Goal: Transaction & Acquisition: Book appointment/travel/reservation

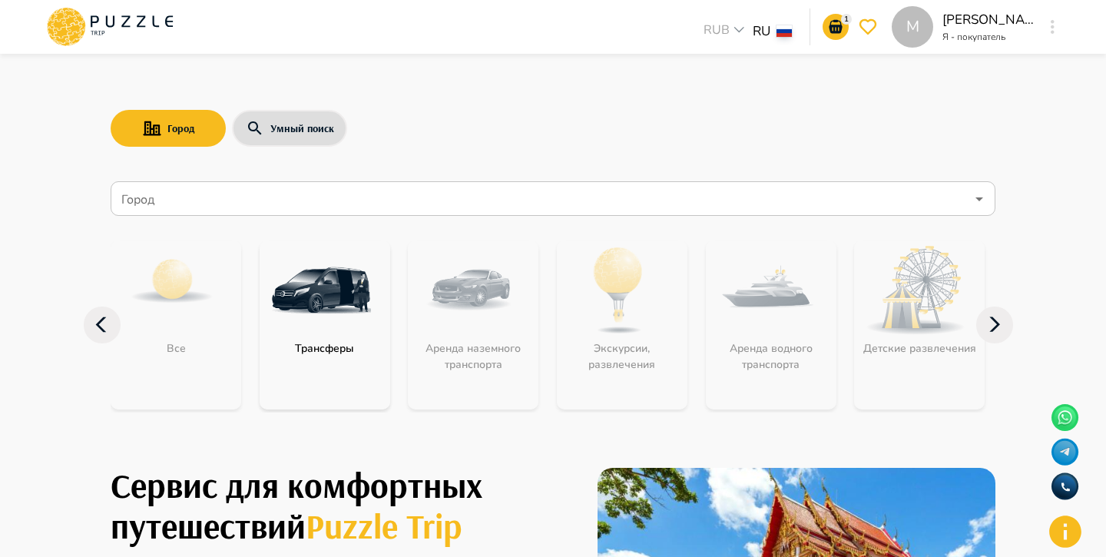
click at [402, 197] on input "Город" at bounding box center [541, 198] width 847 height 29
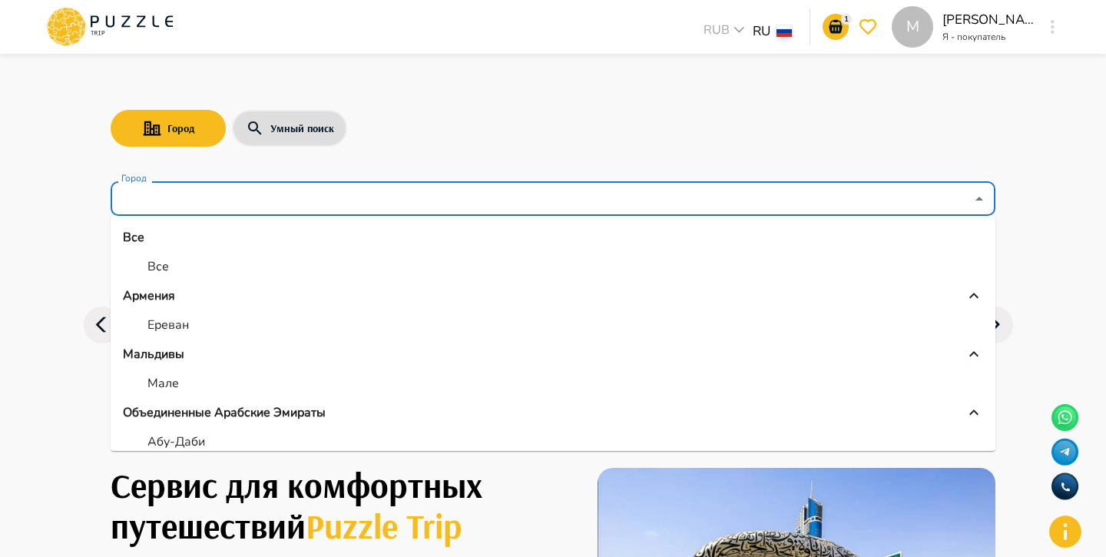
click at [207, 263] on li "Все" at bounding box center [553, 267] width 885 height 28
type input "***"
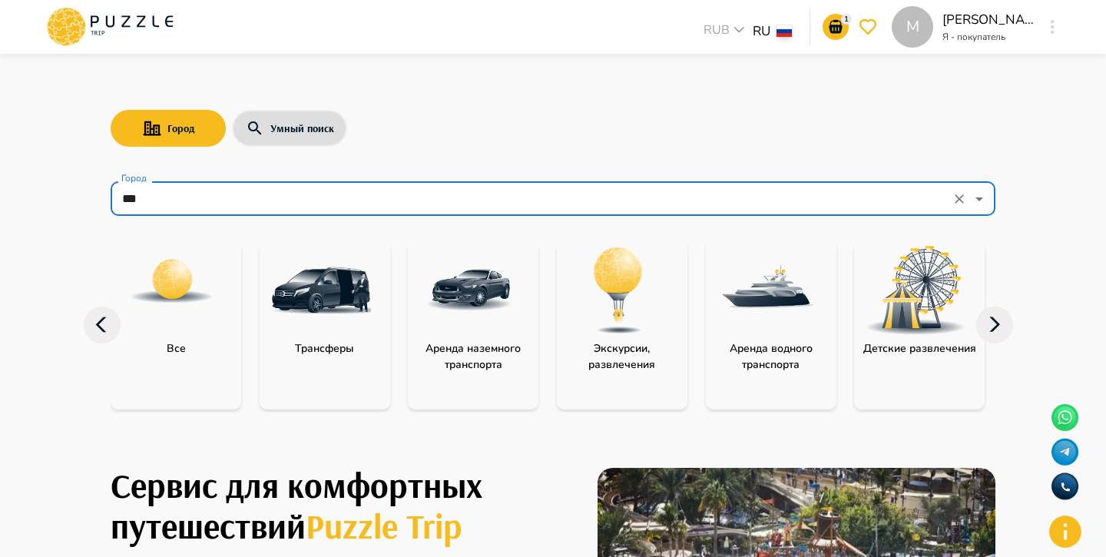
click at [202, 308] on img "category-all" at bounding box center [172, 281] width 86 height 86
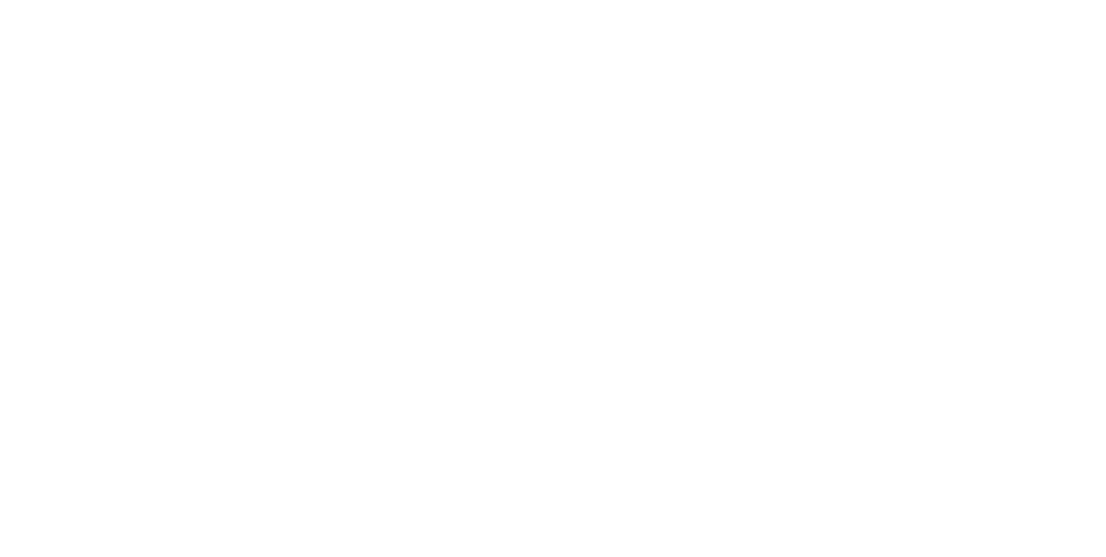
click at [202, 0] on html at bounding box center [553, 0] width 1106 height 0
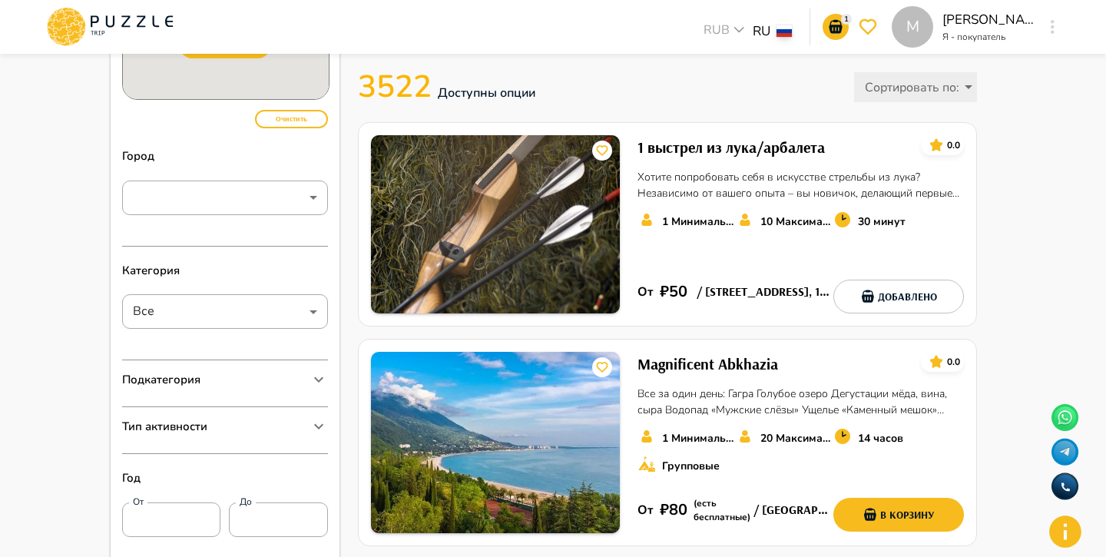
scroll to position [141, 0]
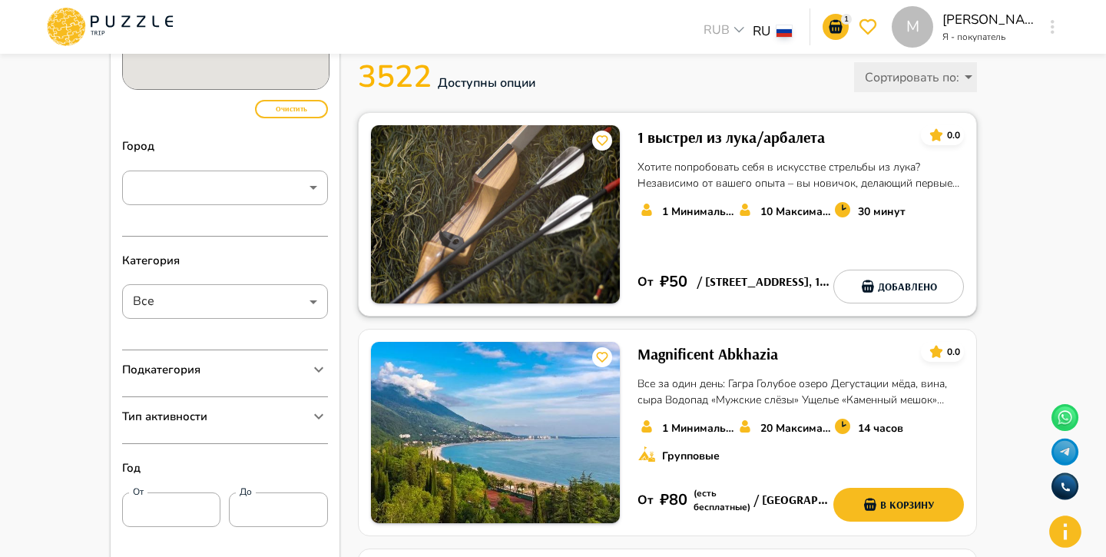
click at [861, 248] on div "1 выстрел из лука/арбалета 0.0 Хотите попробовать себя в искусстве стрельбы из …" at bounding box center [800, 214] width 326 height 178
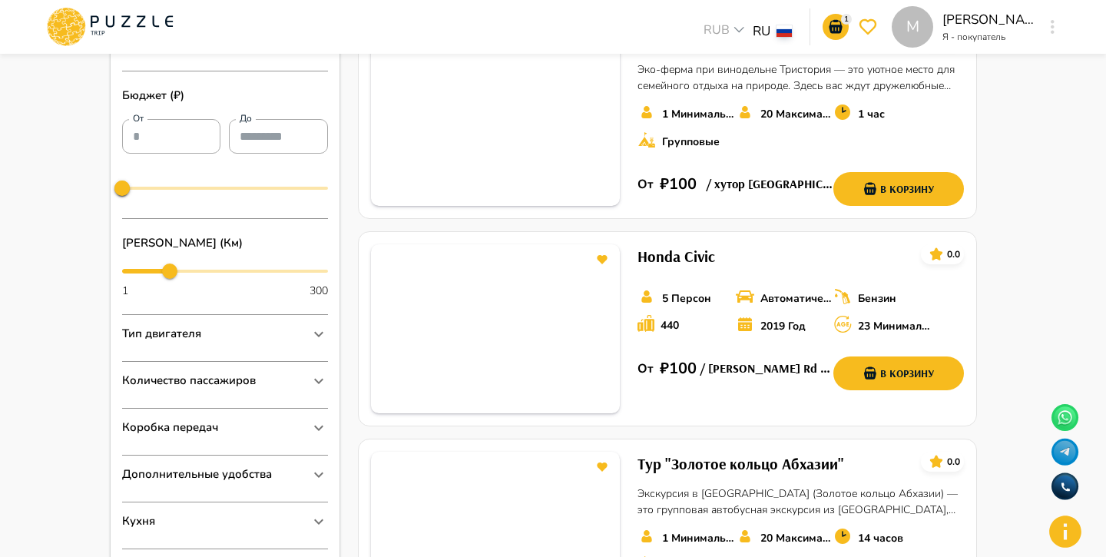
scroll to position [680, 0]
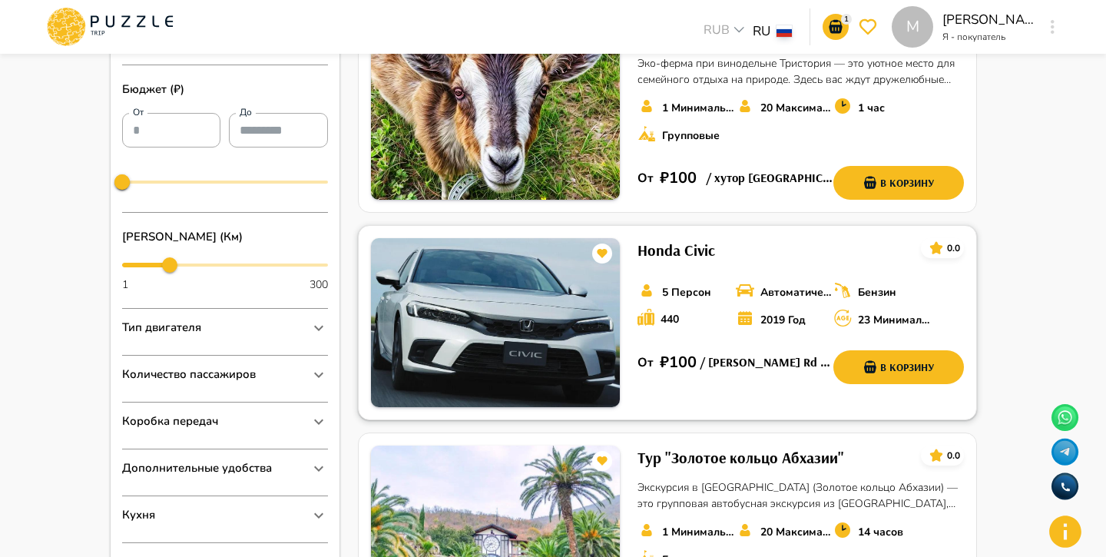
click at [589, 323] on img at bounding box center [495, 322] width 249 height 169
click at [897, 366] on button "В корзину" at bounding box center [898, 367] width 131 height 34
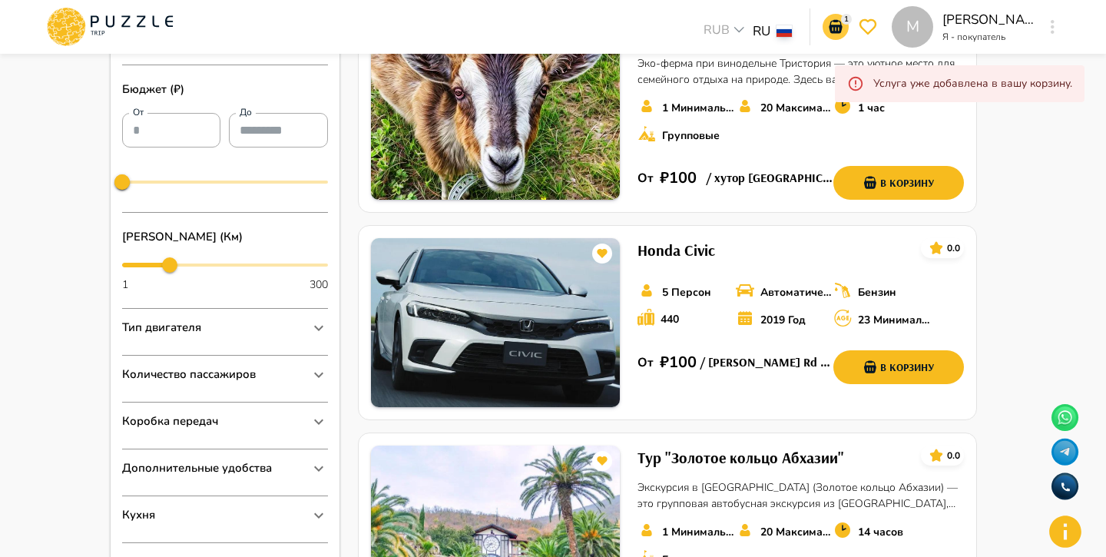
click at [835, 31] on icon "go-to-basket-submit-button" at bounding box center [834, 27] width 13 height 14
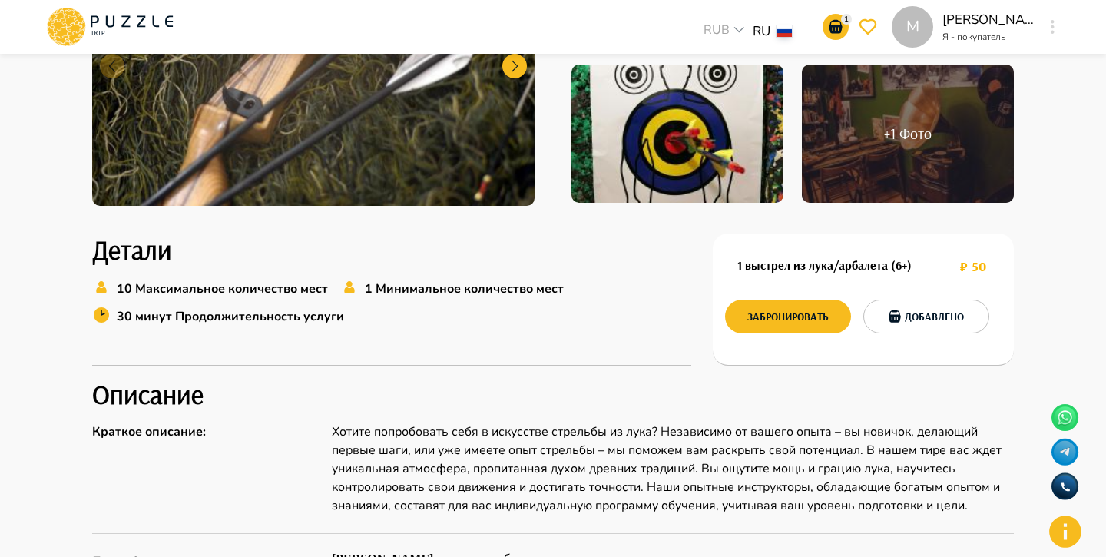
scroll to position [337, 0]
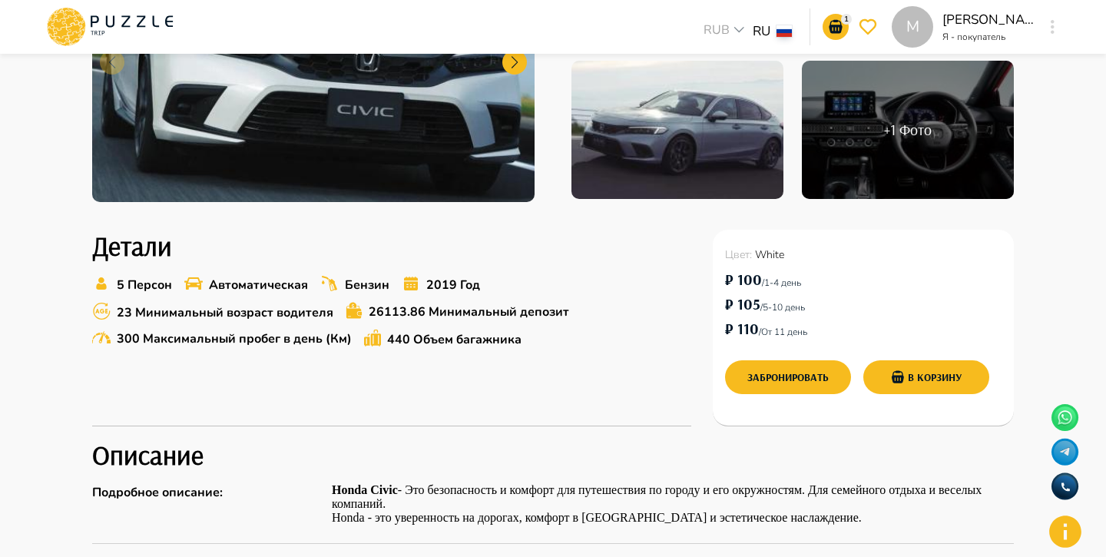
scroll to position [360, 0]
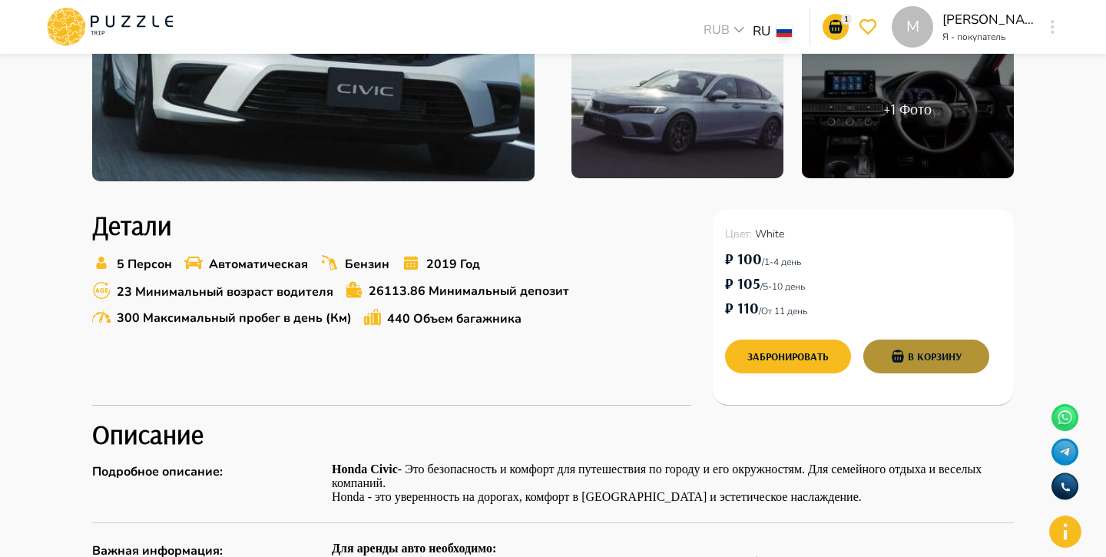
click at [921, 359] on button "В корзину" at bounding box center [926, 356] width 126 height 34
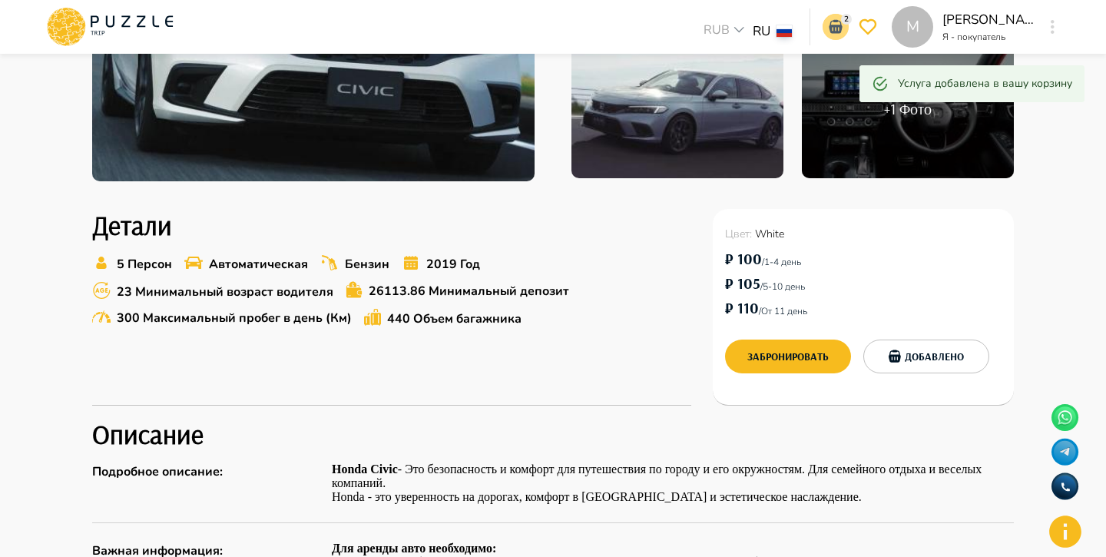
click at [831, 26] on icon "go-to-basket-submit-button" at bounding box center [834, 27] width 13 height 14
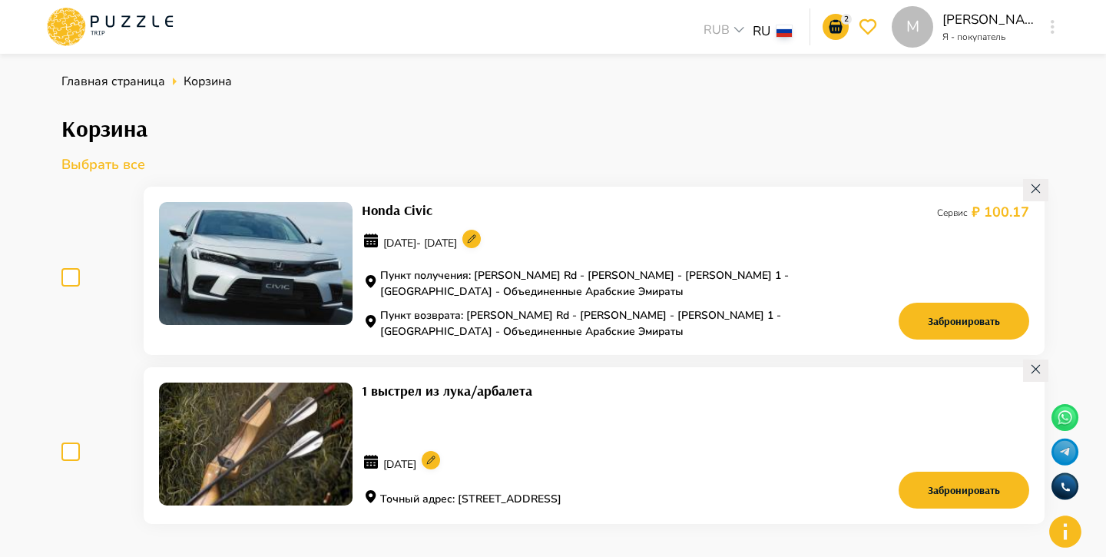
scroll to position [45, 0]
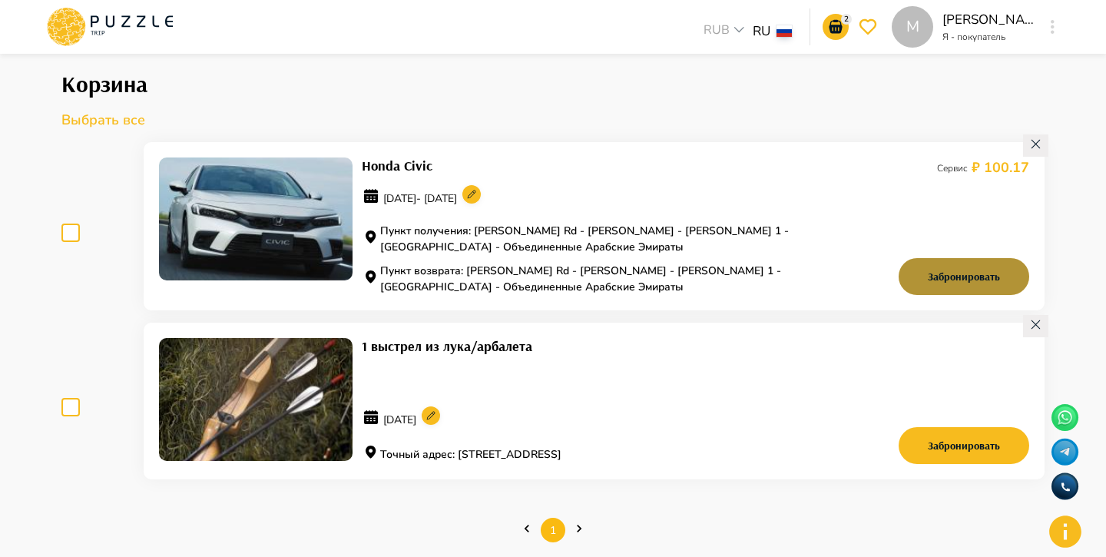
click at [943, 273] on button "Забронировать" at bounding box center [963, 276] width 131 height 37
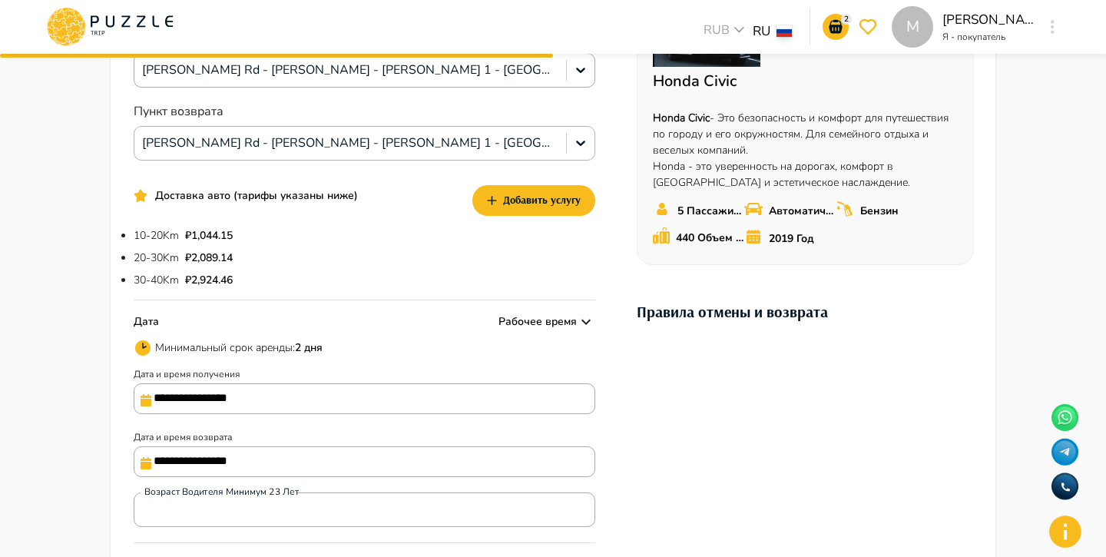
scroll to position [0, 0]
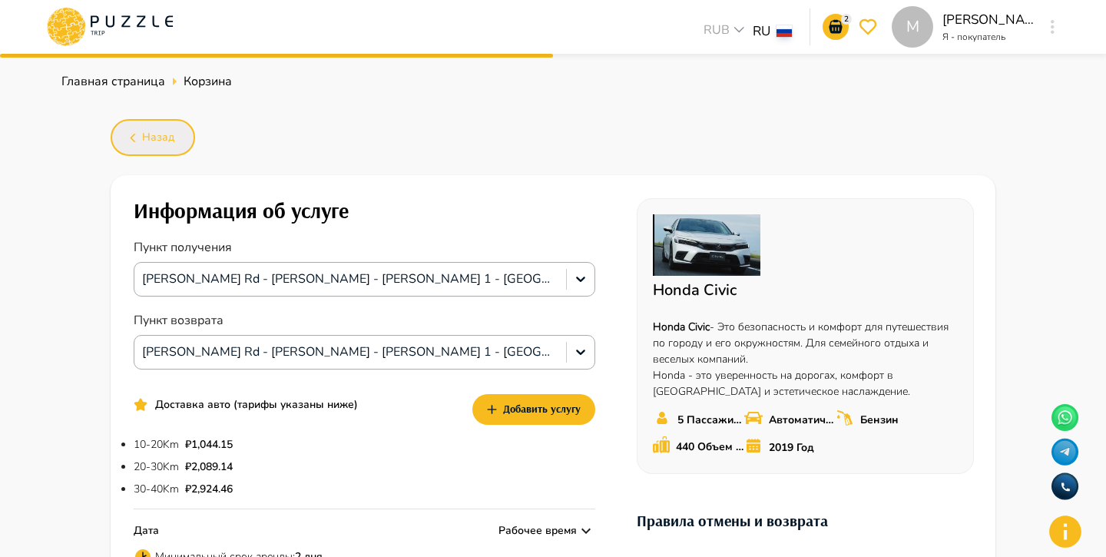
click at [165, 139] on span "Назад" at bounding box center [158, 137] width 32 height 19
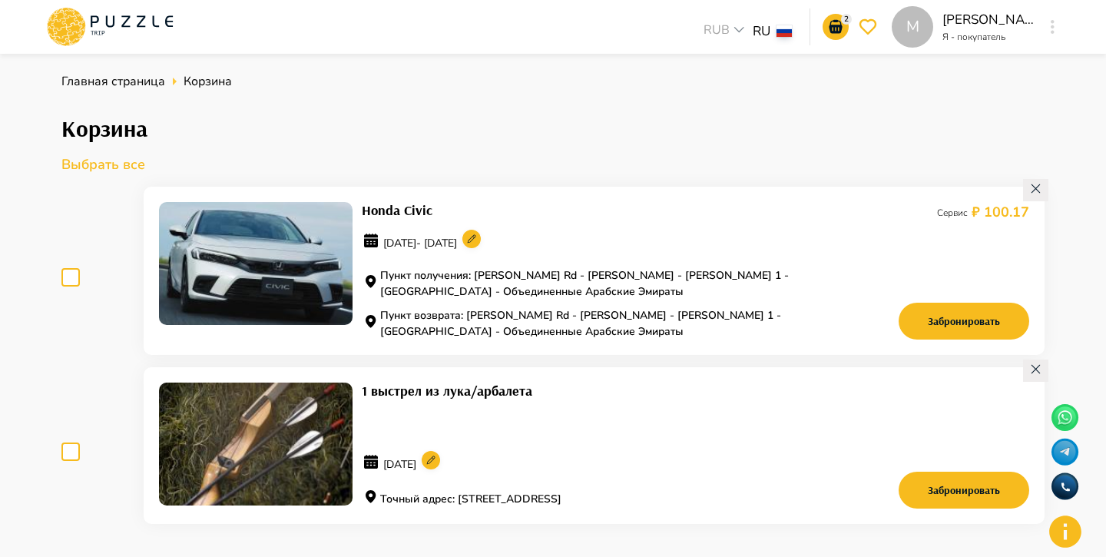
click at [74, 14] on icon at bounding box center [76, 12] width 10 height 7
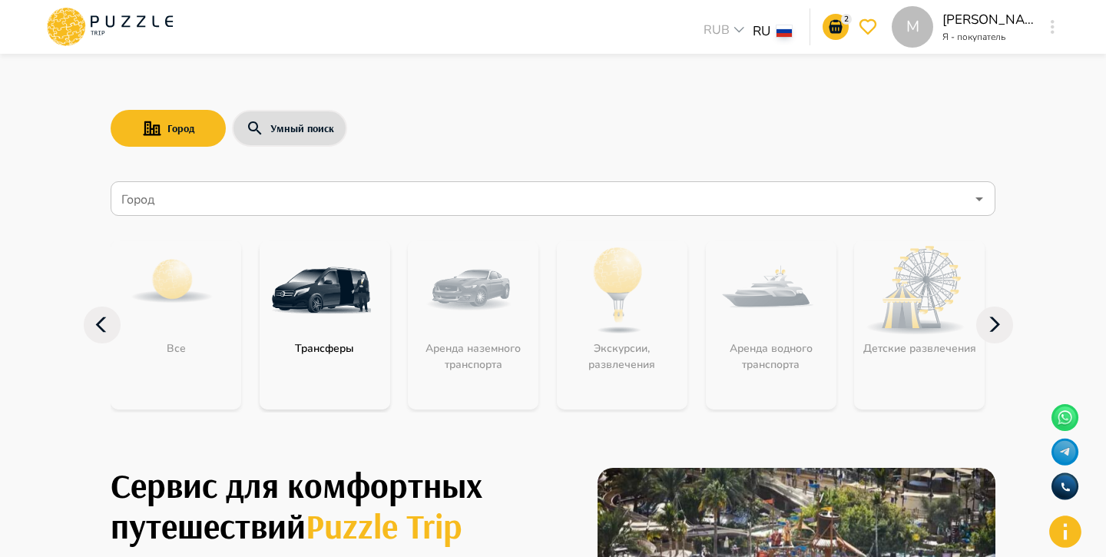
click at [297, 193] on input "Город" at bounding box center [541, 198] width 847 height 29
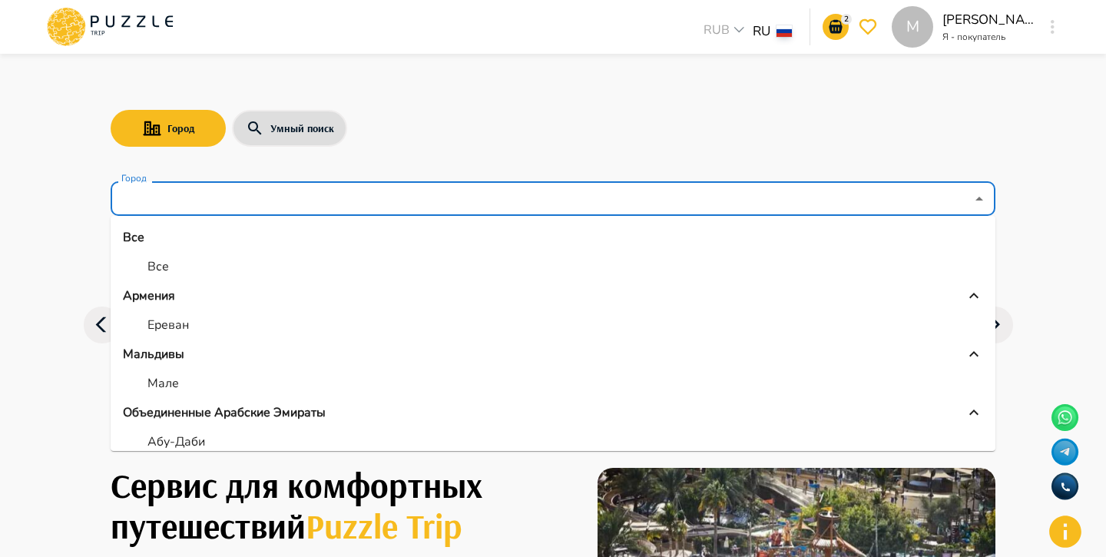
click at [193, 276] on li "Все" at bounding box center [553, 267] width 885 height 28
type input "***"
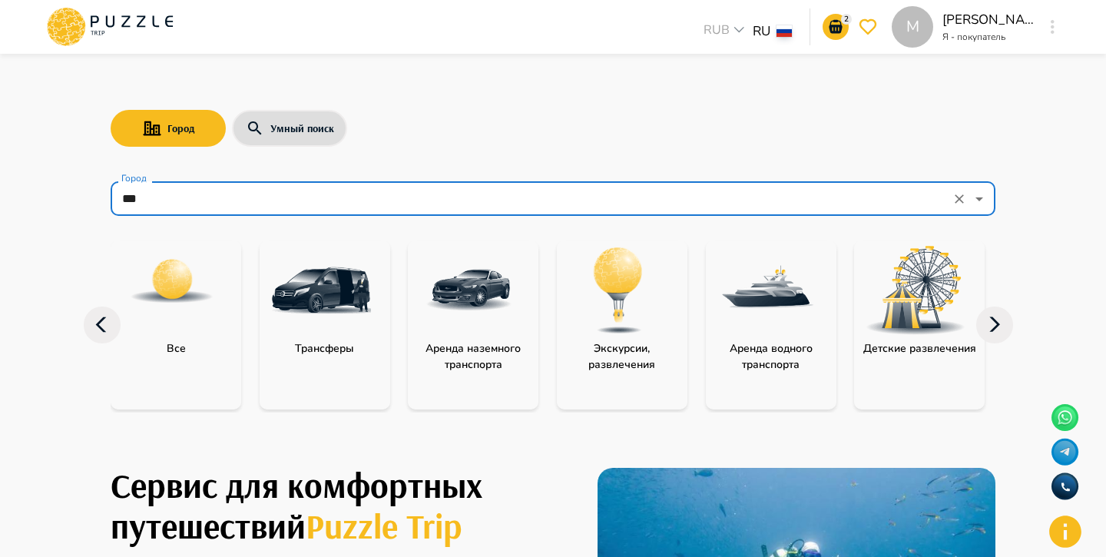
click at [207, 324] on div "category-all" at bounding box center [172, 290] width 123 height 100
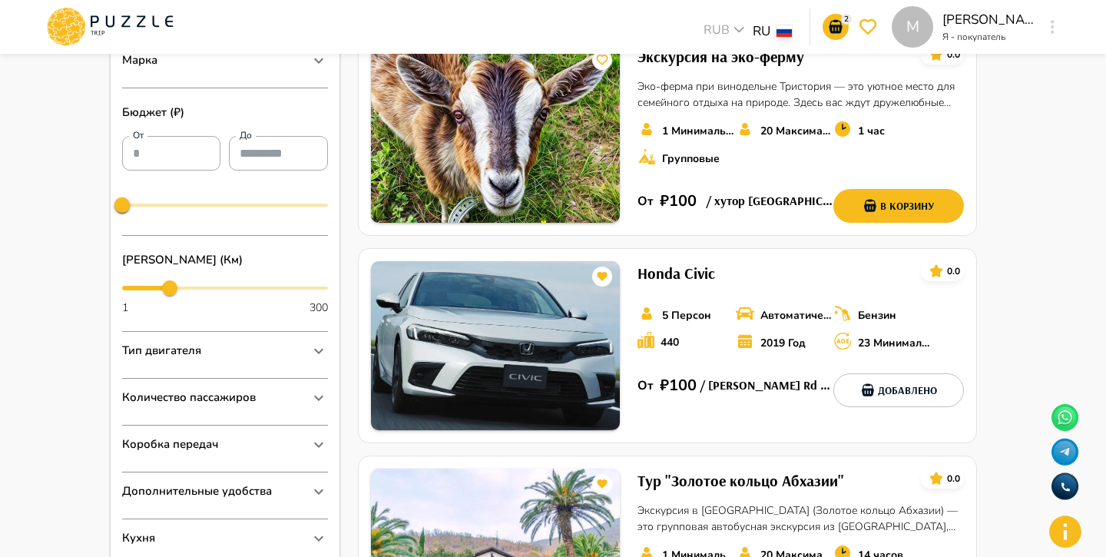
scroll to position [668, 0]
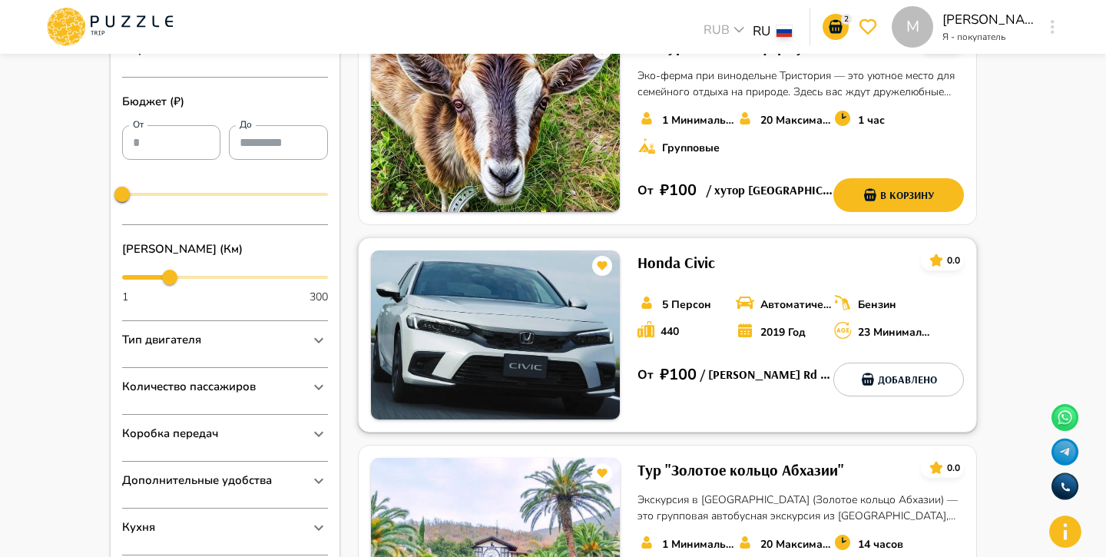
click at [564, 315] on img at bounding box center [495, 334] width 249 height 169
click at [461, 303] on img at bounding box center [495, 334] width 249 height 169
click at [810, 291] on div "Honda Civic 0.0 5 Персон Автоматическая Бензин 440 2019 Год 23 Минимальный возр…" at bounding box center [800, 334] width 326 height 169
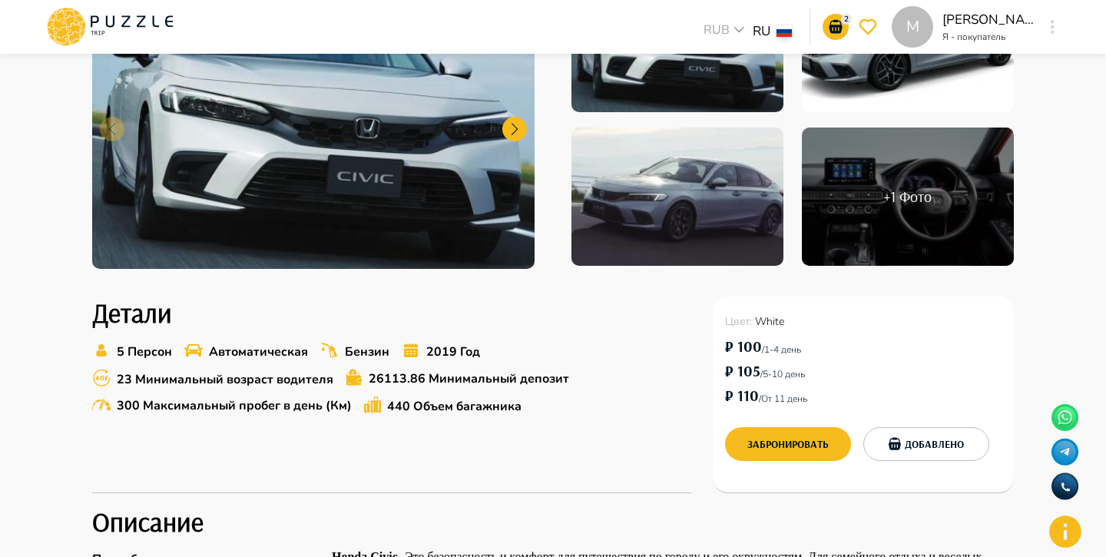
scroll to position [273, 0]
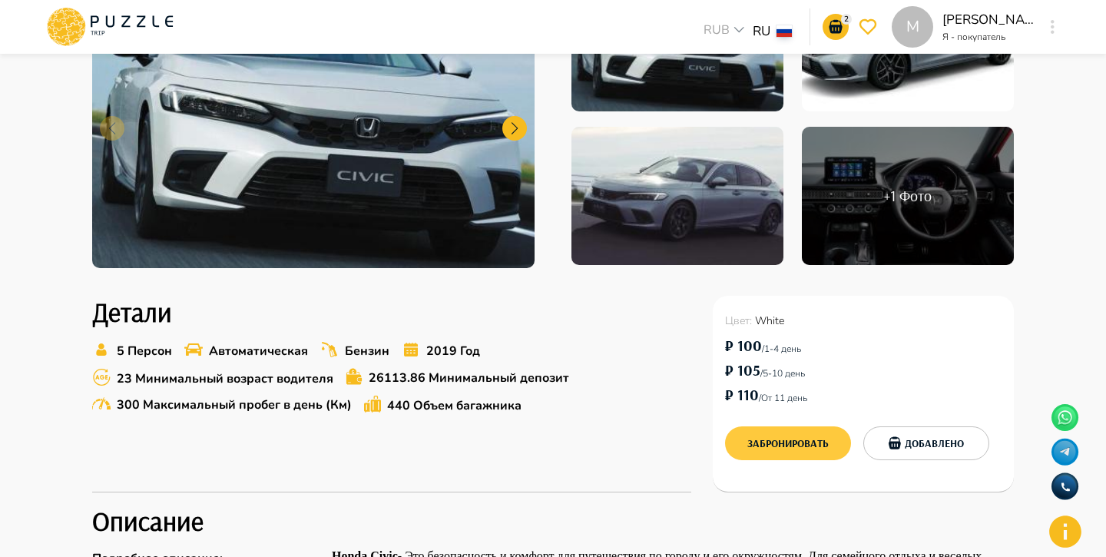
click at [835, 445] on button "Забронировать" at bounding box center [788, 443] width 126 height 34
click at [795, 441] on button "Забронировать" at bounding box center [788, 443] width 126 height 34
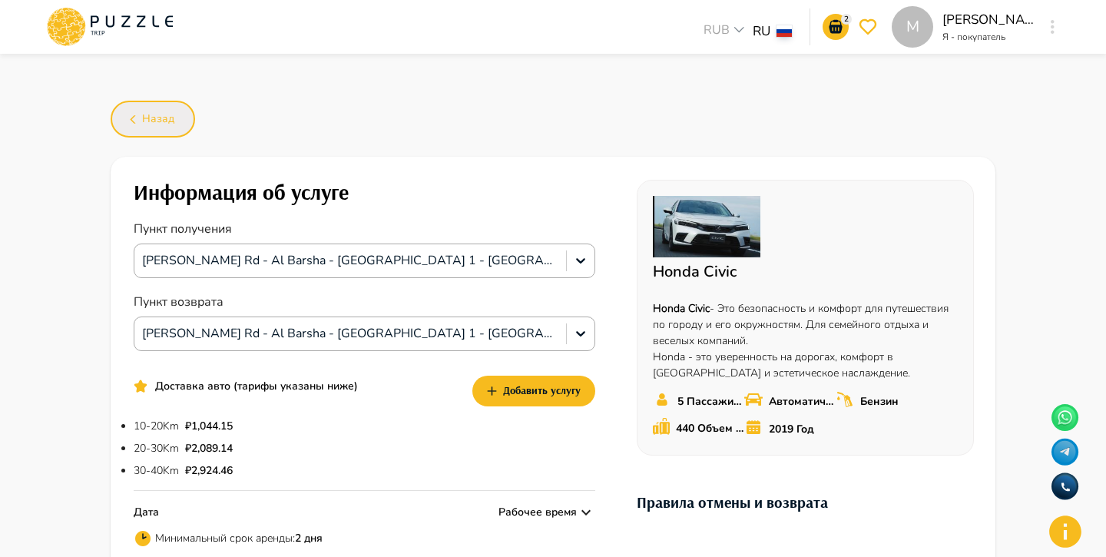
click at [137, 114] on icon "button" at bounding box center [132, 119] width 19 height 19
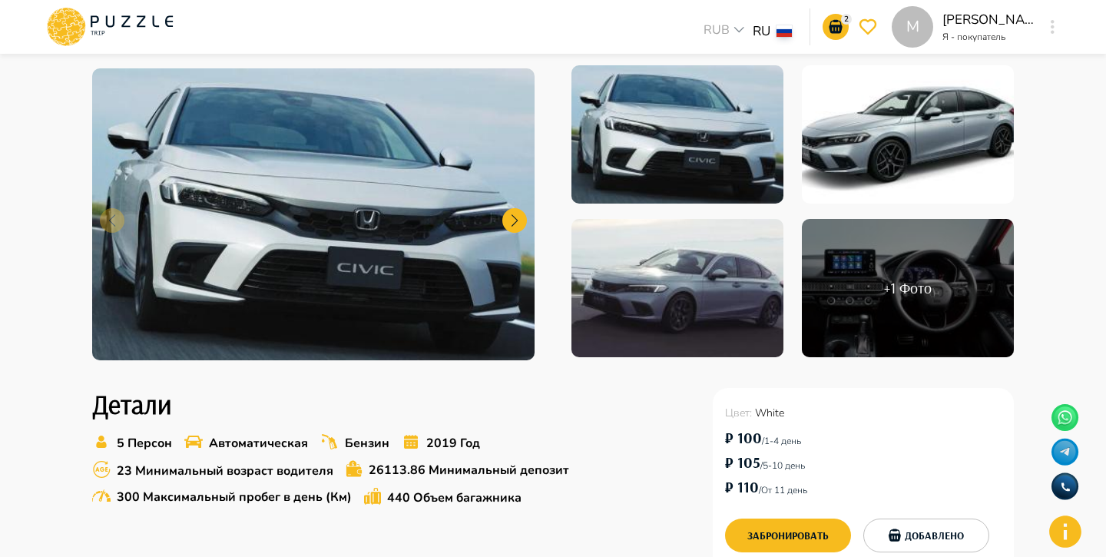
scroll to position [196, 0]
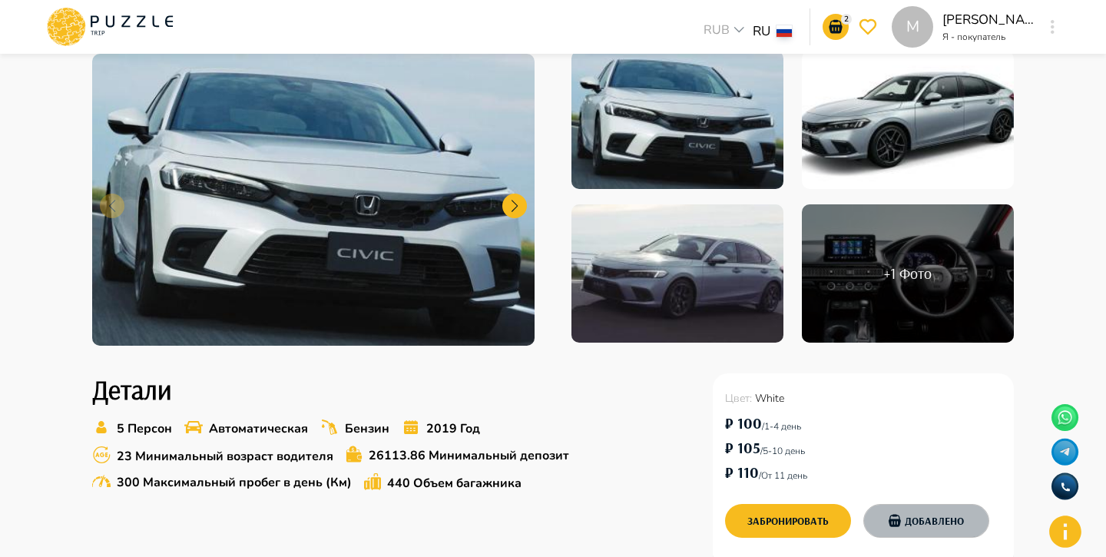
click at [888, 508] on button "Добавлено" at bounding box center [926, 521] width 126 height 34
click at [837, 18] on icon "go-to-basket-submit-button" at bounding box center [835, 27] width 18 height 18
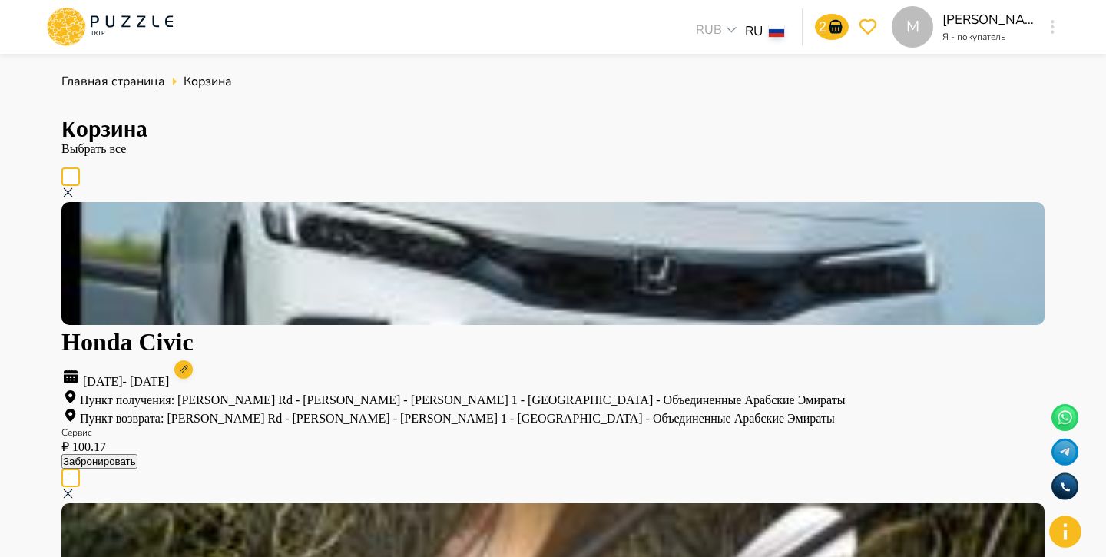
click at [137, 454] on button "Забронировать" at bounding box center [99, 461] width 76 height 15
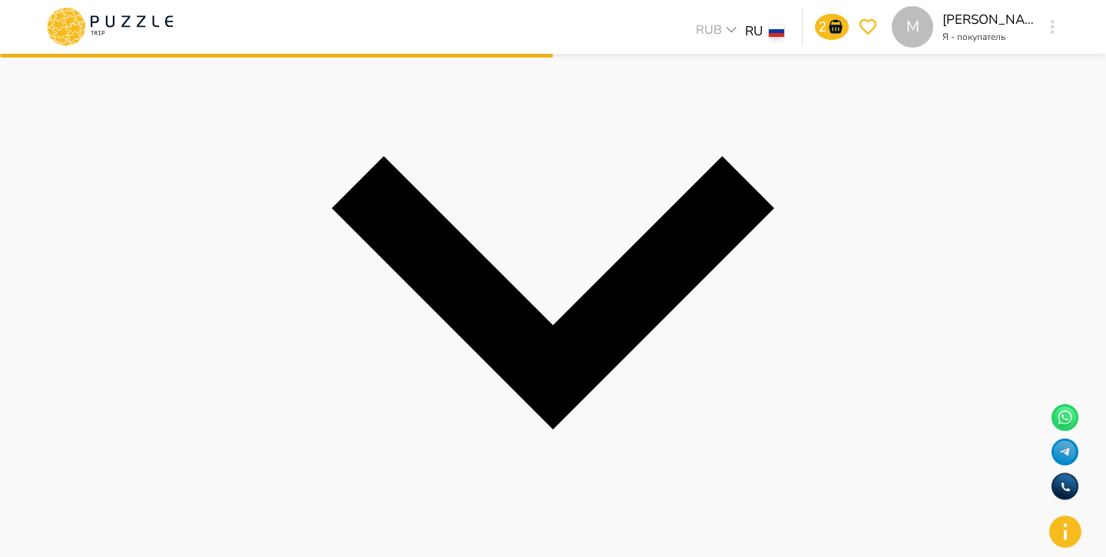
scroll to position [551, 0]
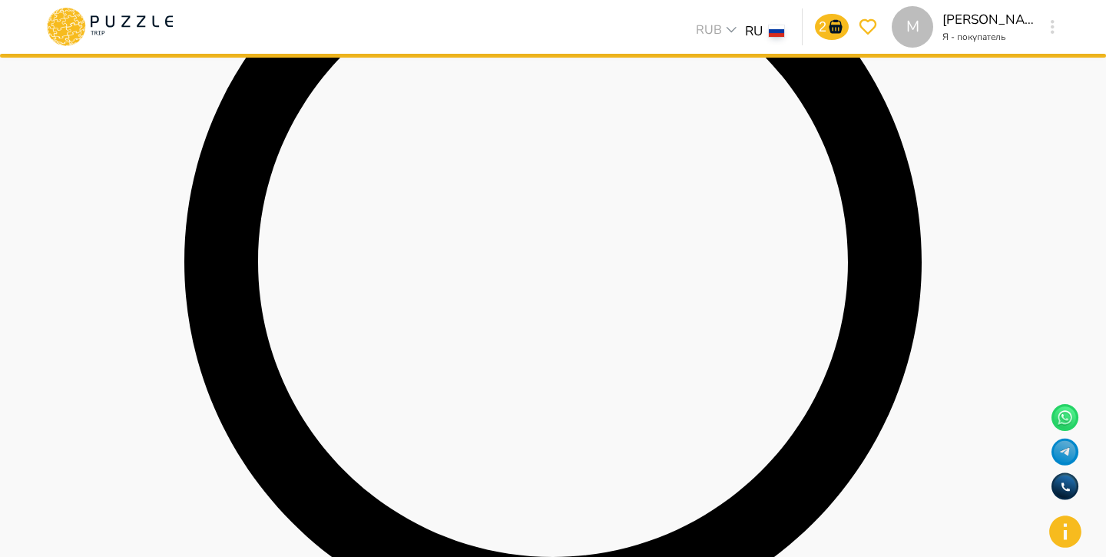
scroll to position [627, 0]
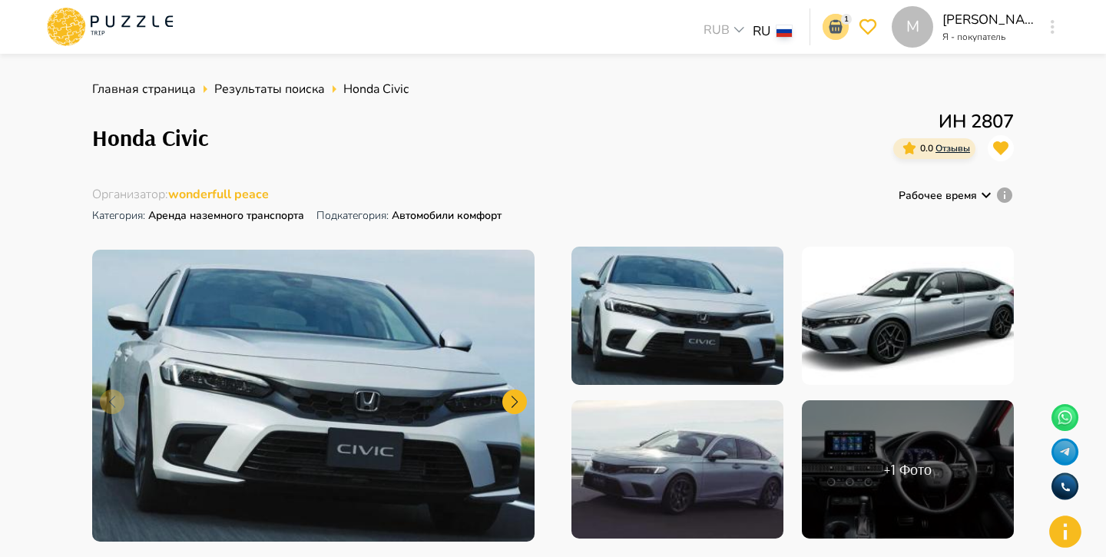
click at [828, 27] on icon "go-to-basket-submit-button" at bounding box center [835, 27] width 18 height 18
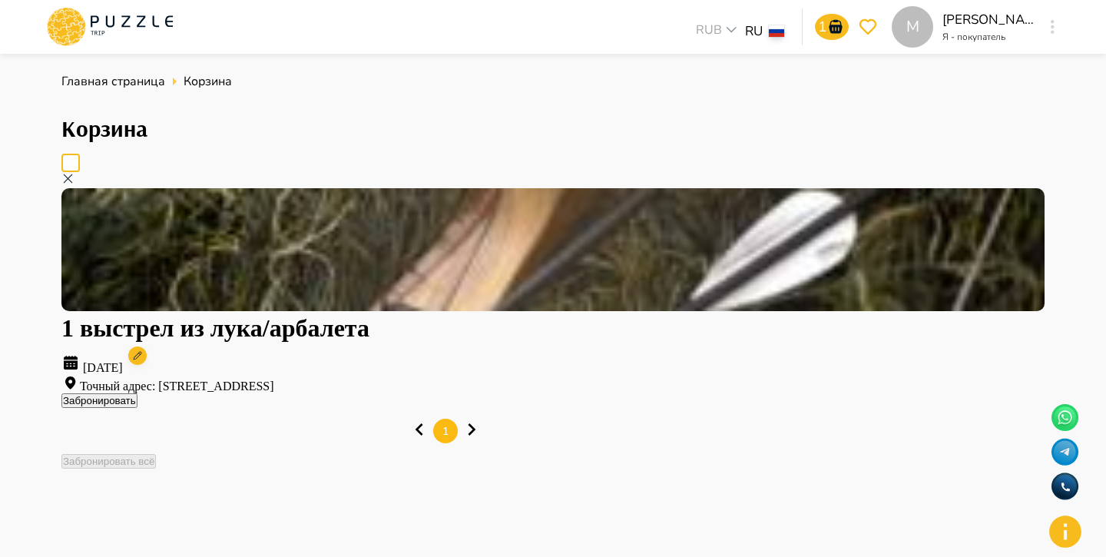
click at [769, 107] on div "Корзина" at bounding box center [552, 121] width 983 height 42
click at [838, 31] on icon "go-to-basket-submit-button" at bounding box center [834, 27] width 13 height 14
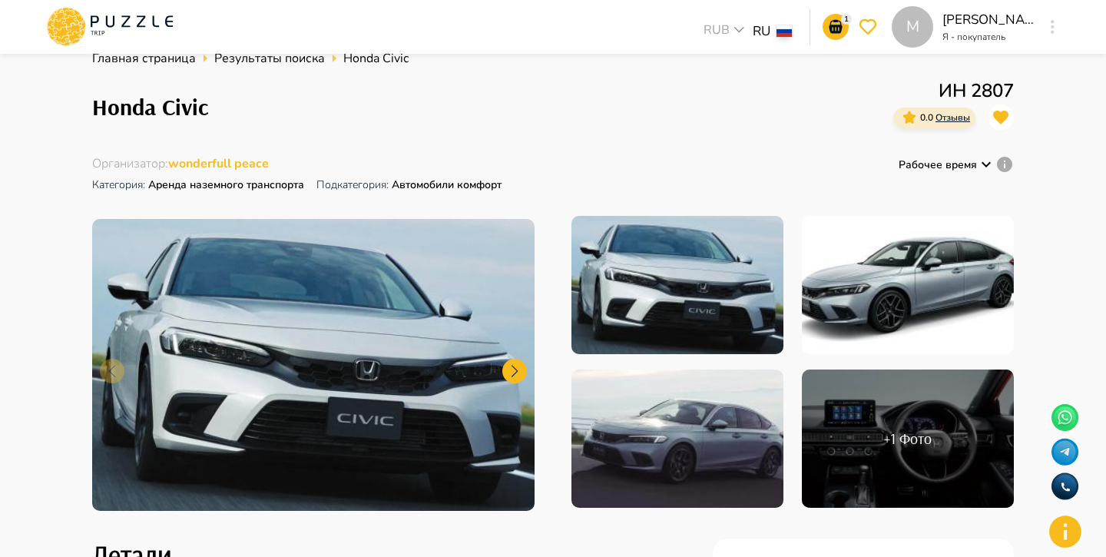
scroll to position [279, 0]
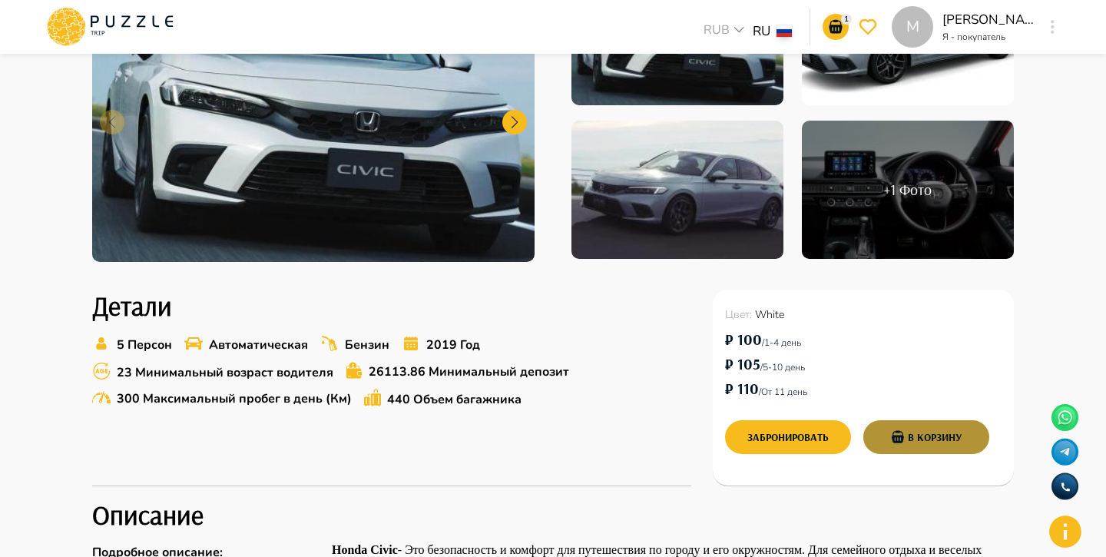
click at [920, 434] on button "В корзину" at bounding box center [926, 437] width 126 height 34
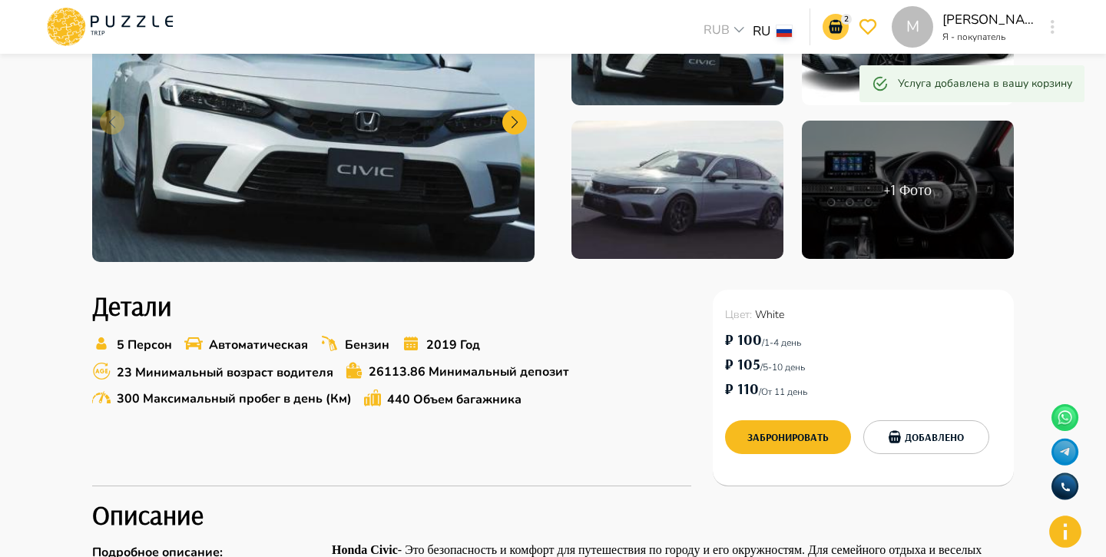
click at [839, 22] on icon "go-to-basket-submit-button" at bounding box center [835, 27] width 18 height 18
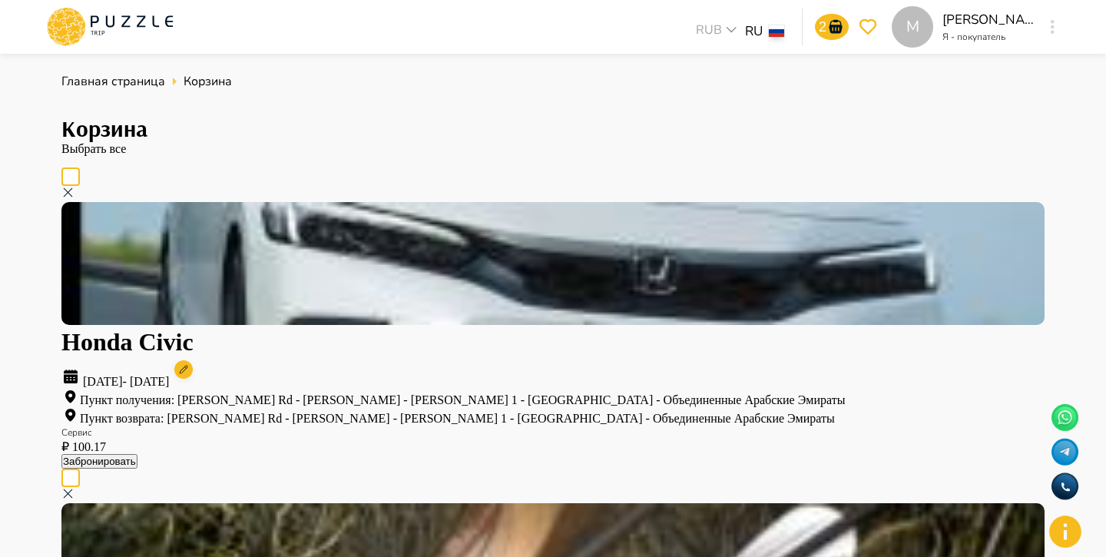
click at [137, 454] on button "Забронировать" at bounding box center [99, 461] width 76 height 15
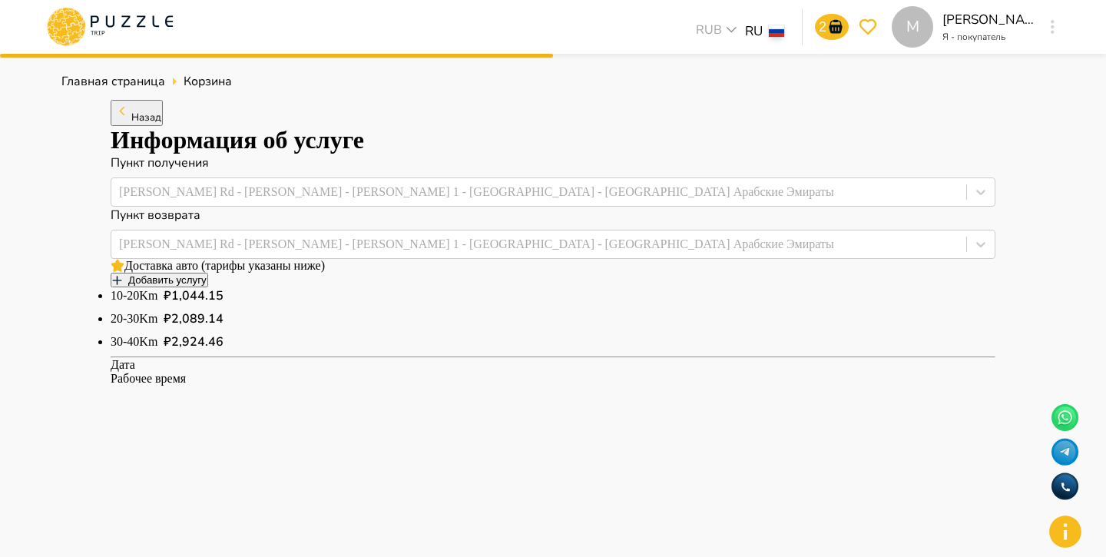
click at [163, 126] on button "Назад" at bounding box center [137, 113] width 52 height 26
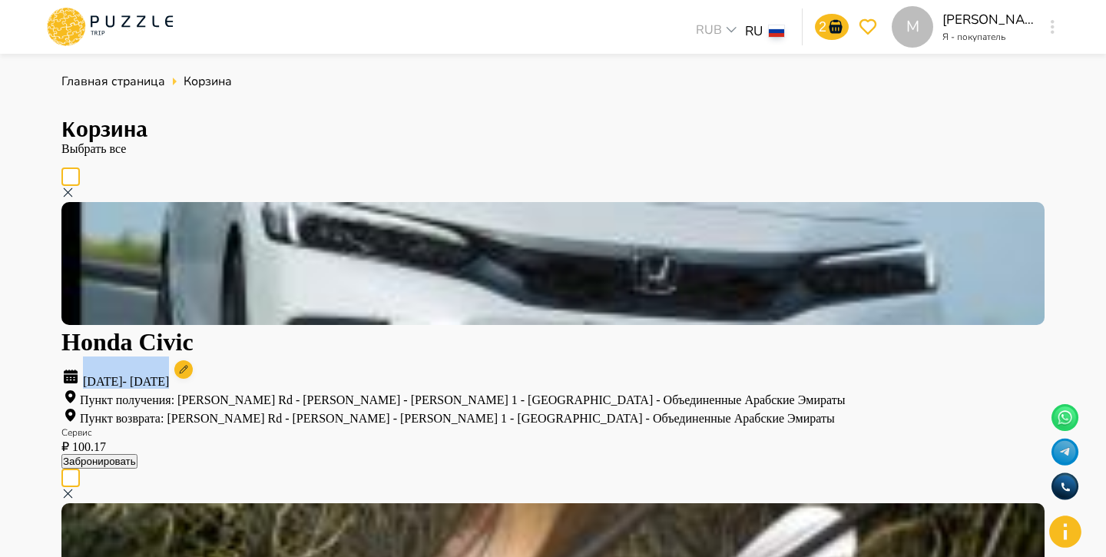
drag, startPoint x: 381, startPoint y: 242, endPoint x: 507, endPoint y: 248, distance: 126.1
click at [507, 356] on p "22.09.2025 - 23.09.2025" at bounding box center [552, 372] width 983 height 32
click at [390, 356] on p "22.09.2025 - 23.09.2025" at bounding box center [552, 372] width 983 height 32
click at [137, 454] on button "Забронировать" at bounding box center [99, 461] width 76 height 15
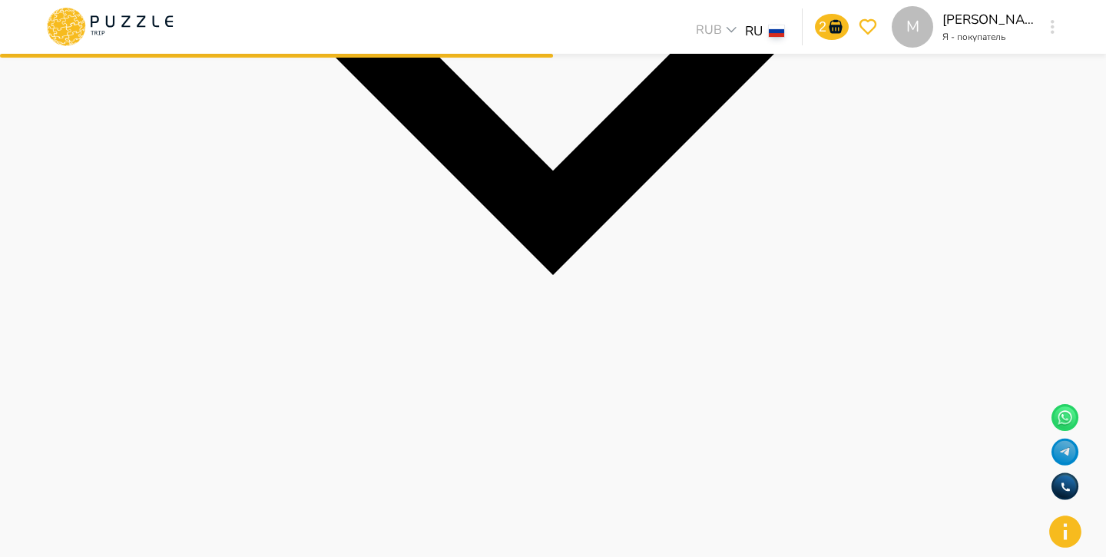
scroll to position [730, 0]
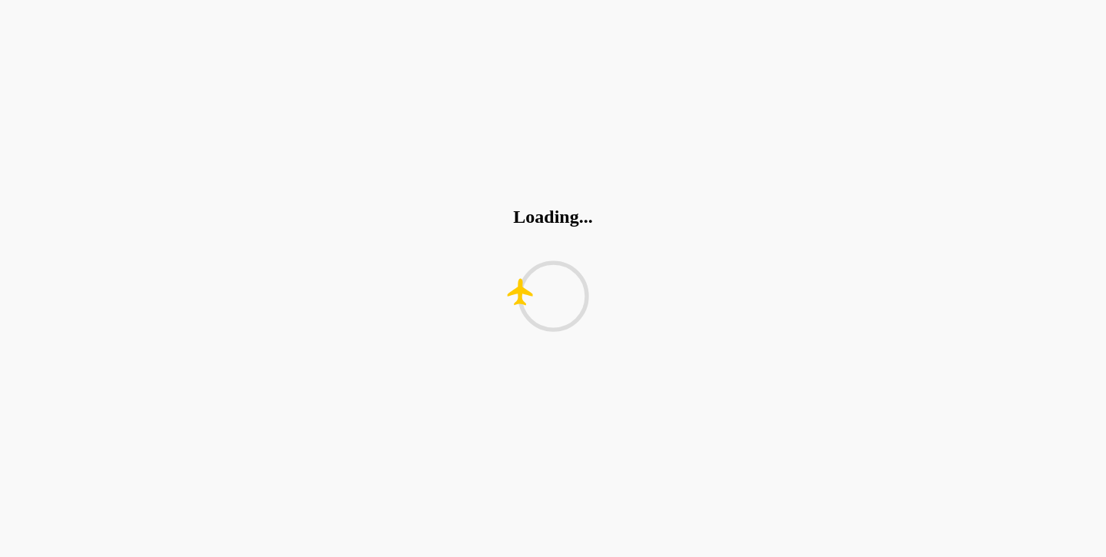
scroll to position [0, 0]
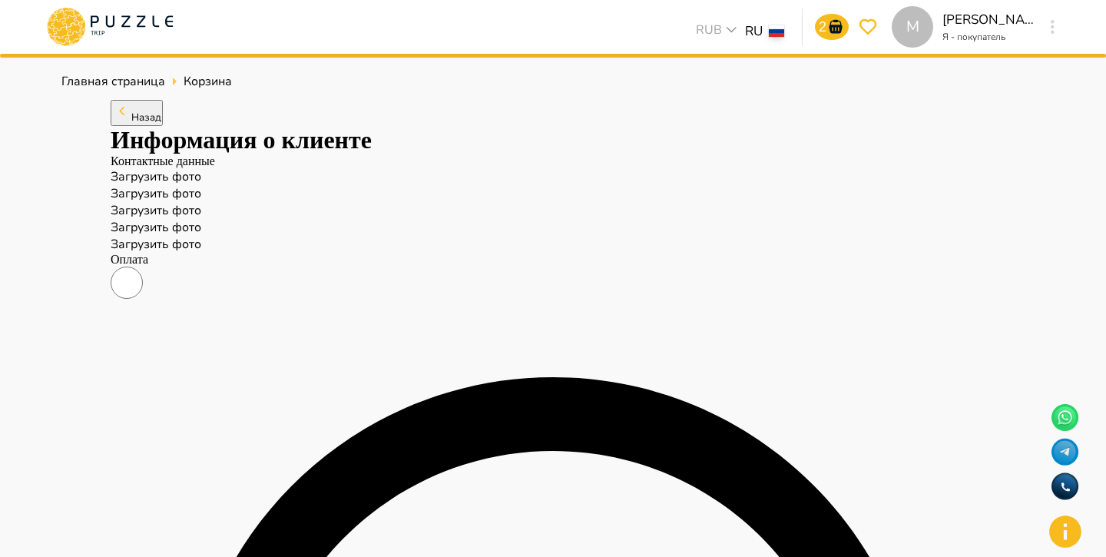
click at [161, 124] on span "Назад" at bounding box center [146, 118] width 30 height 14
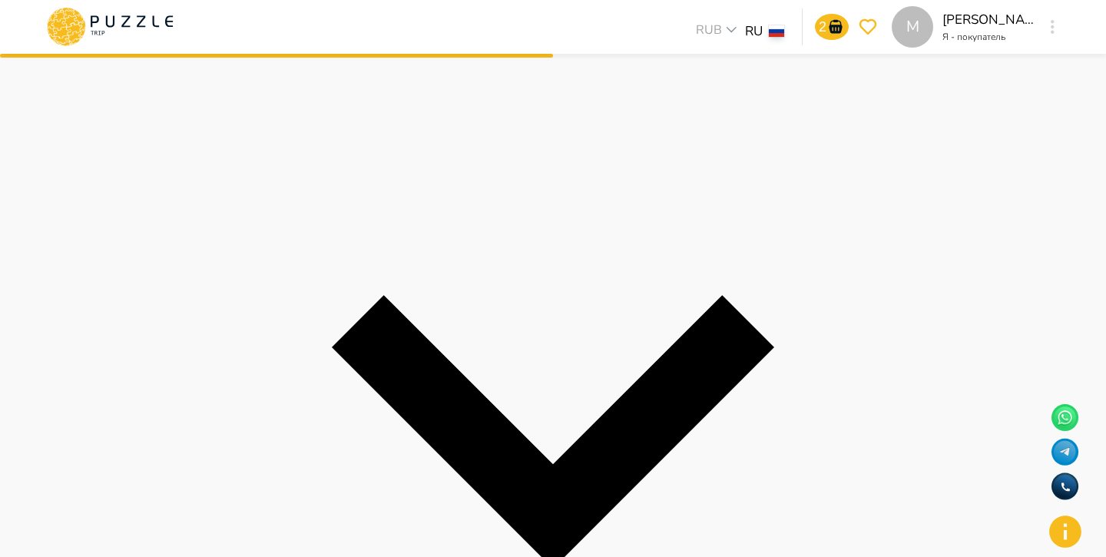
scroll to position [429, 0]
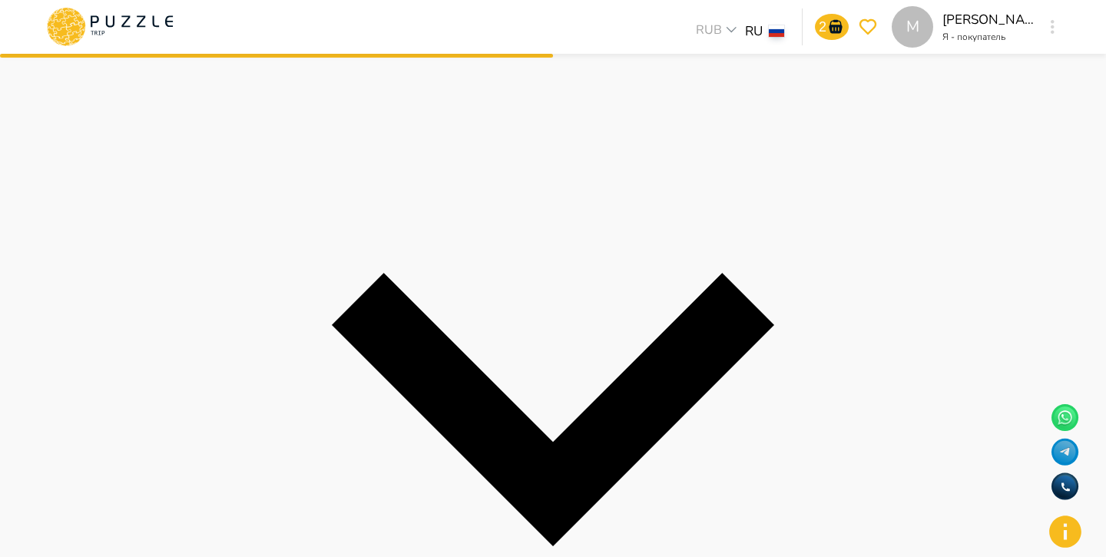
drag, startPoint x: 299, startPoint y: 127, endPoint x: 342, endPoint y: 126, distance: 43.0
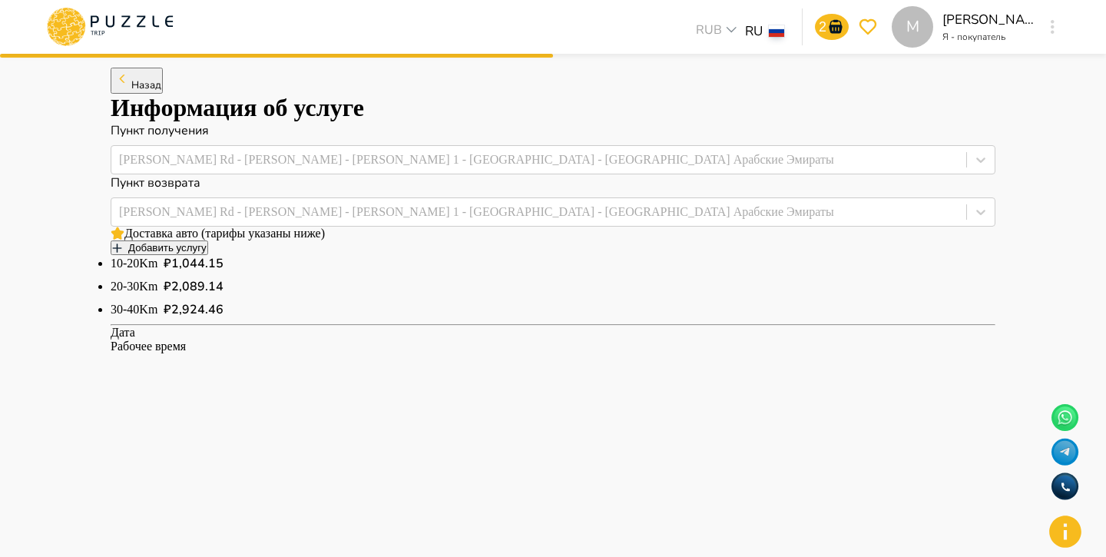
scroll to position [0, 0]
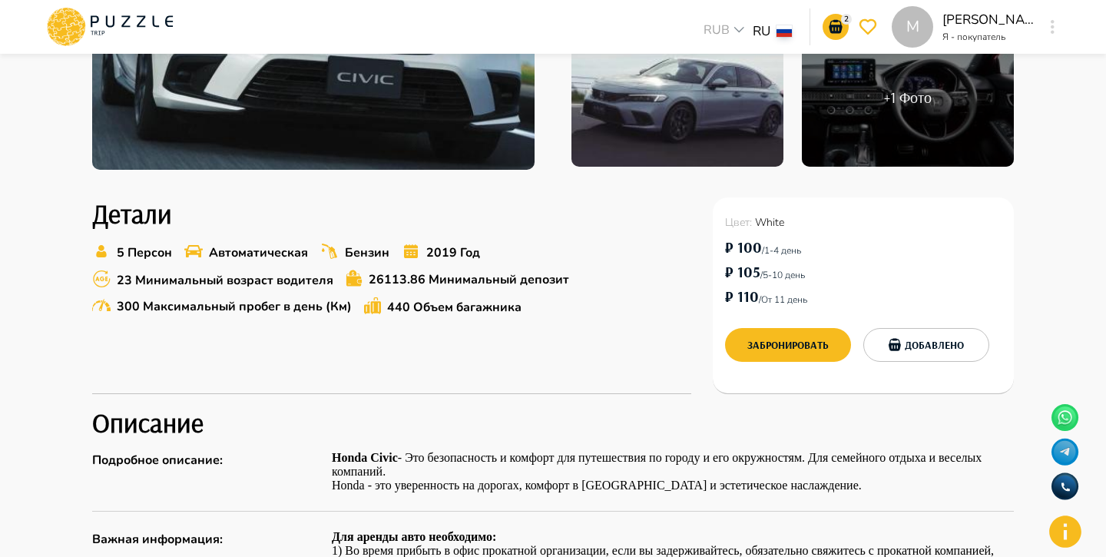
scroll to position [376, 0]
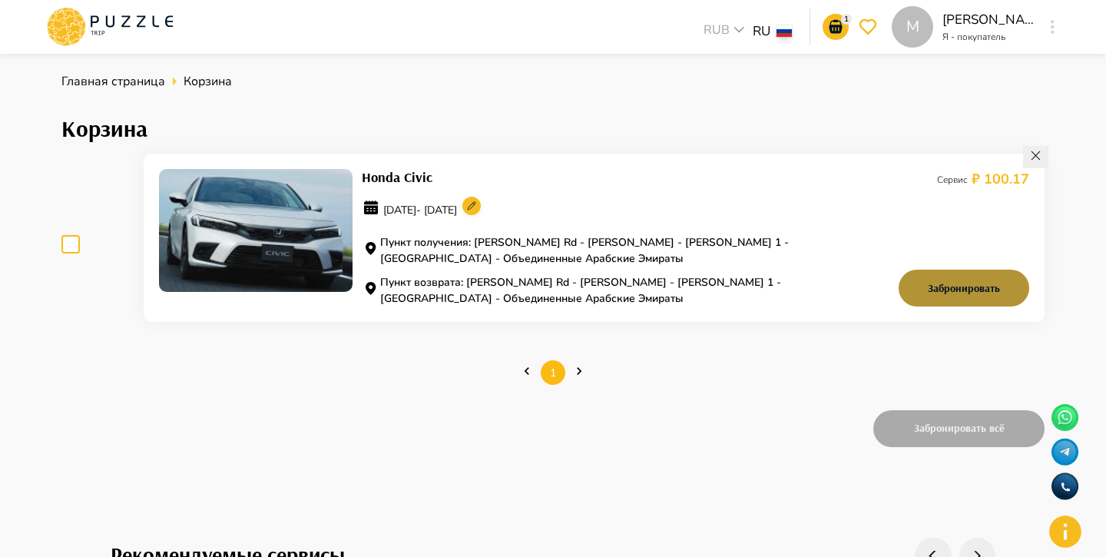
click at [921, 280] on button "Забронировать" at bounding box center [963, 288] width 131 height 37
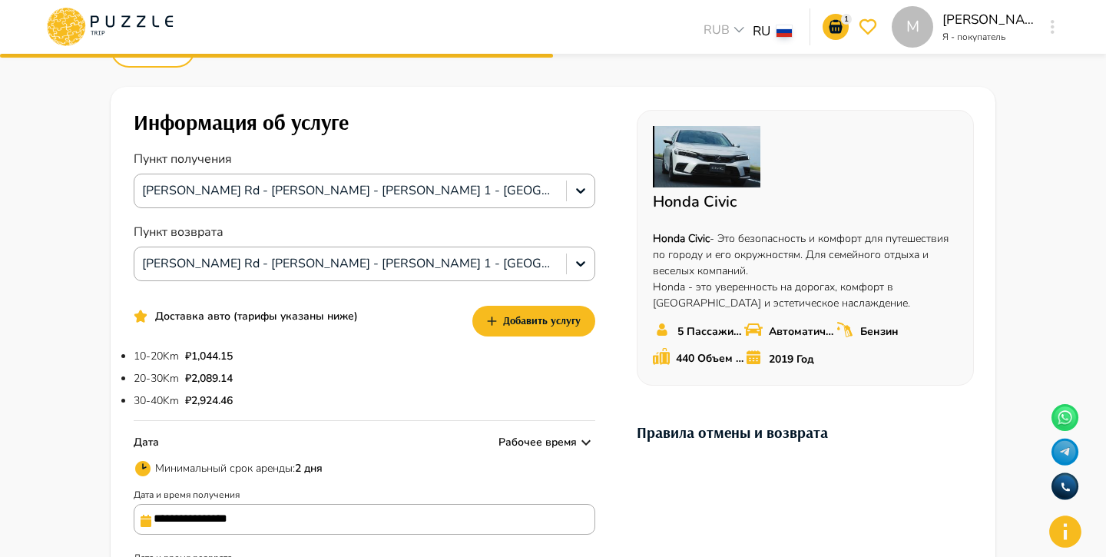
scroll to position [58, 0]
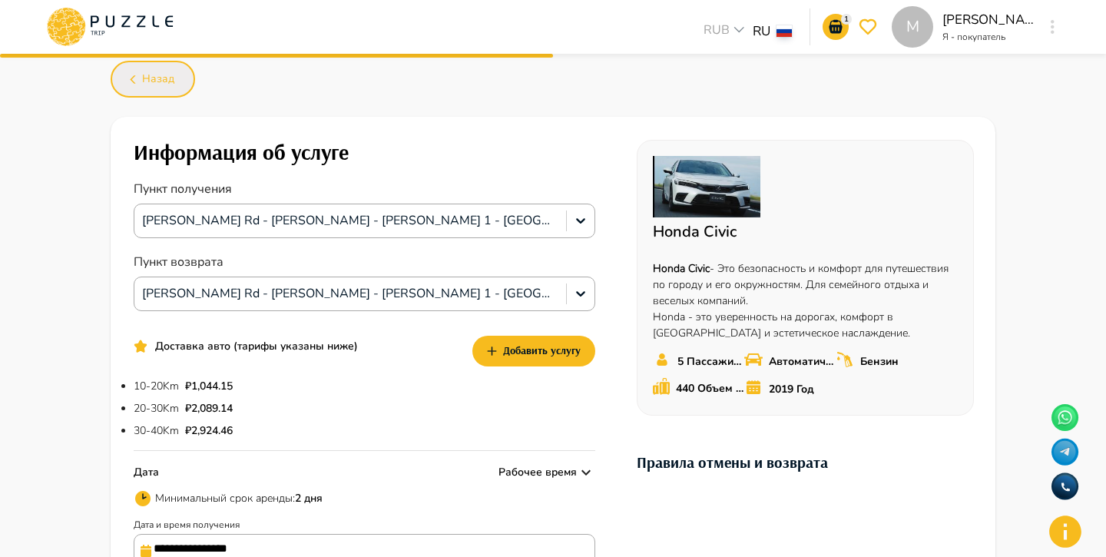
click at [163, 80] on span "Назад" at bounding box center [158, 79] width 32 height 19
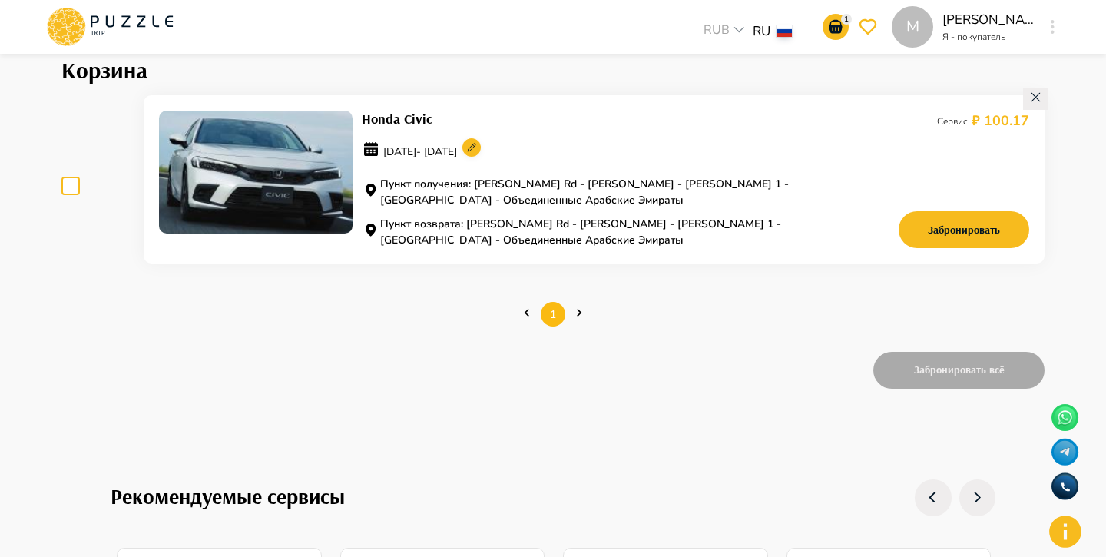
click at [609, 136] on p "22.09.2025 - 23.09.2025" at bounding box center [587, 151] width 450 height 34
drag, startPoint x: 357, startPoint y: 141, endPoint x: 549, endPoint y: 140, distance: 192.0
click at [550, 141] on div "Honda Civic 22.09.2025 - 23.09.2025 Пункт получения: Sheikh Zayed Rd - Al Barsh…" at bounding box center [485, 179] width 652 height 137
click at [740, 309] on ul "1" at bounding box center [553, 314] width 768 height 46
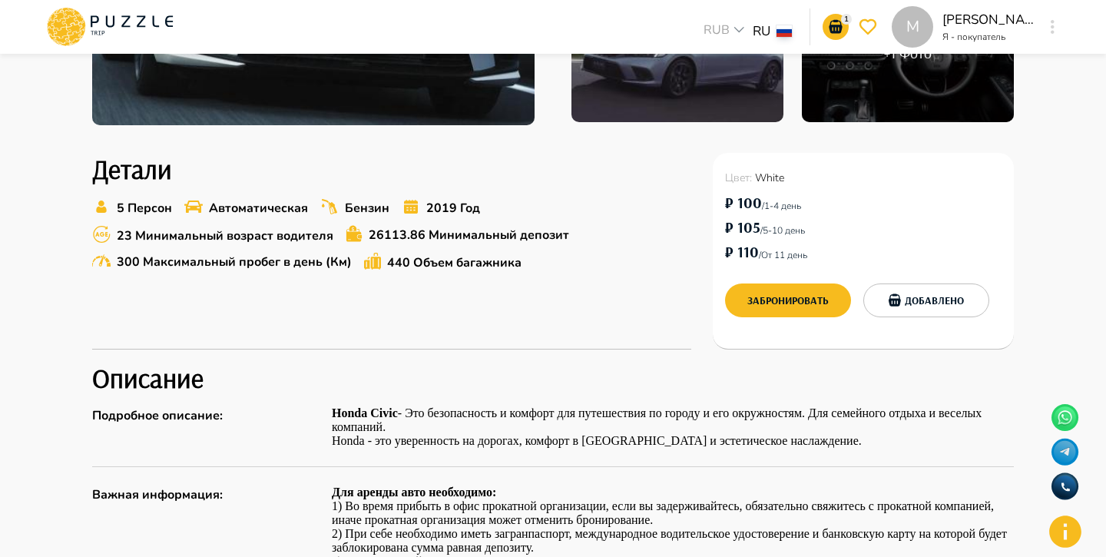
scroll to position [421, 0]
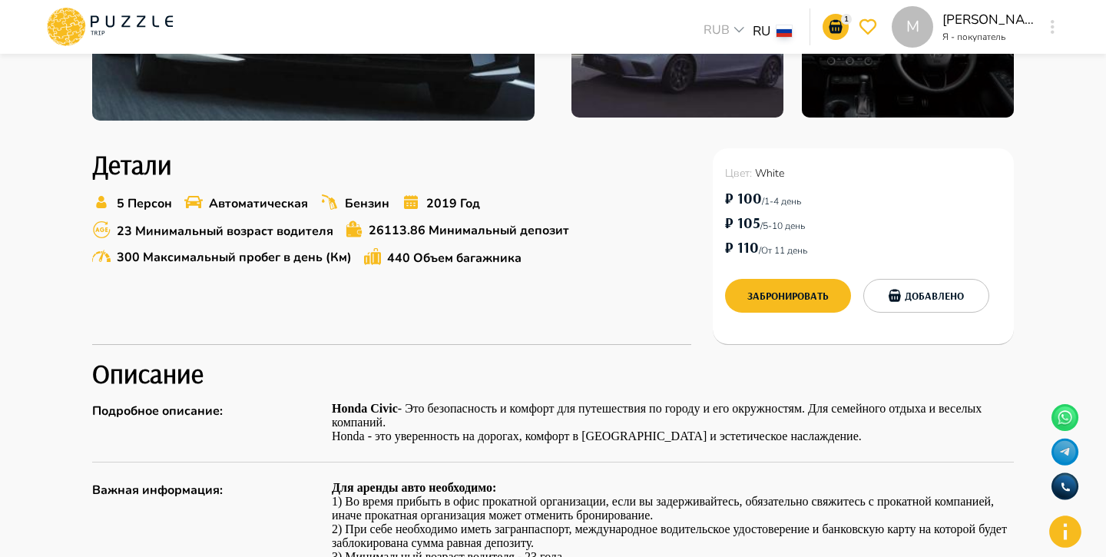
drag, startPoint x: 772, startPoint y: 197, endPoint x: 821, endPoint y: 188, distance: 50.0
click at [821, 188] on div "₽ 100  /  1-4 день" at bounding box center [863, 198] width 276 height 25
click at [809, 203] on p "/  1-4 день" at bounding box center [785, 198] width 47 height 19
drag, startPoint x: 812, startPoint y: 202, endPoint x: 757, endPoint y: 206, distance: 54.6
click at [757, 207] on div "₽ 100  /  1-4 день" at bounding box center [863, 198] width 276 height 25
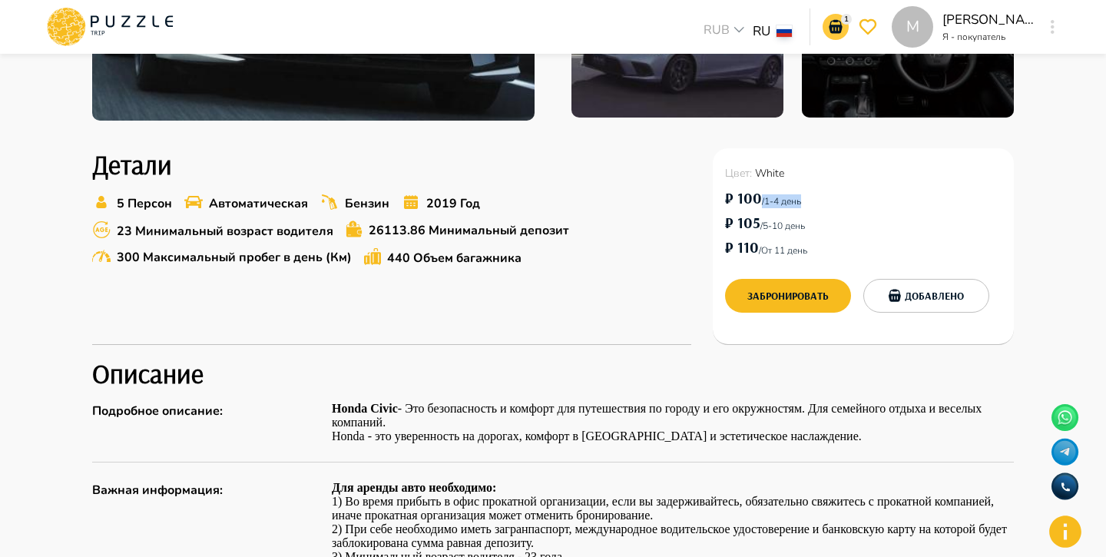
click at [832, 21] on icon "go-to-basket-submit-button" at bounding box center [834, 27] width 13 height 14
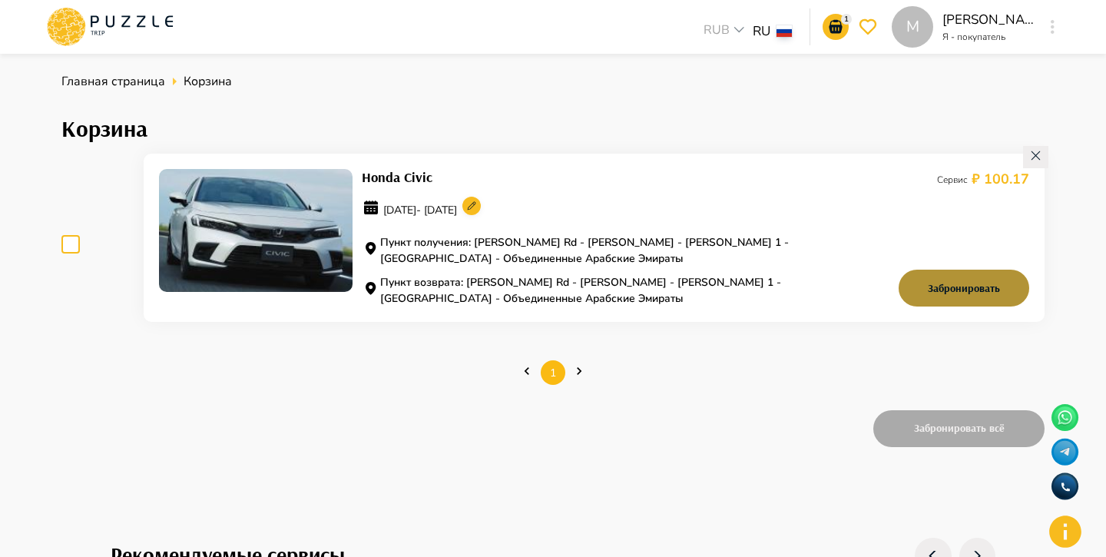
click at [927, 289] on button "Забронировать" at bounding box center [963, 288] width 131 height 37
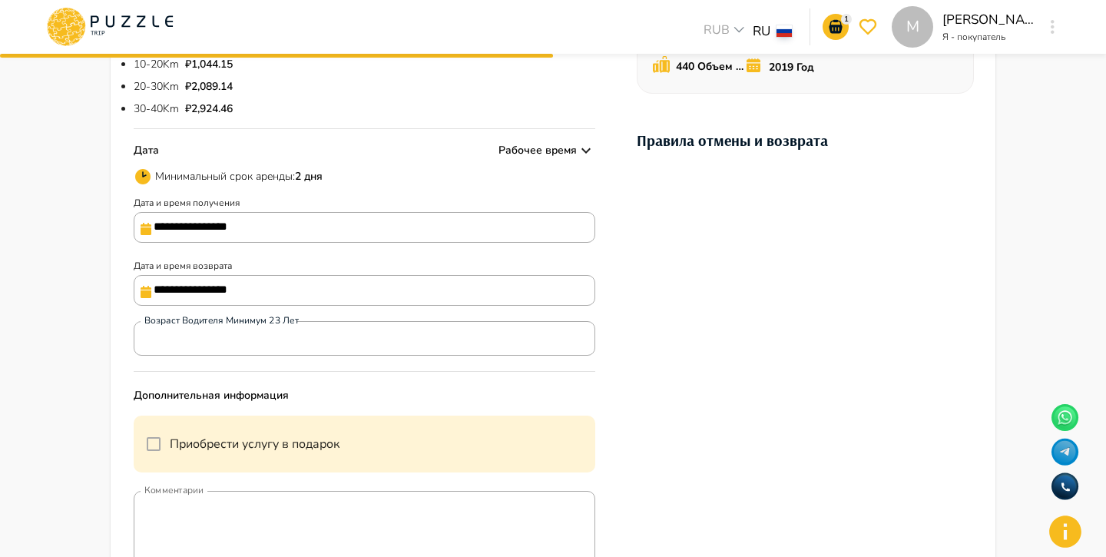
scroll to position [397, 0]
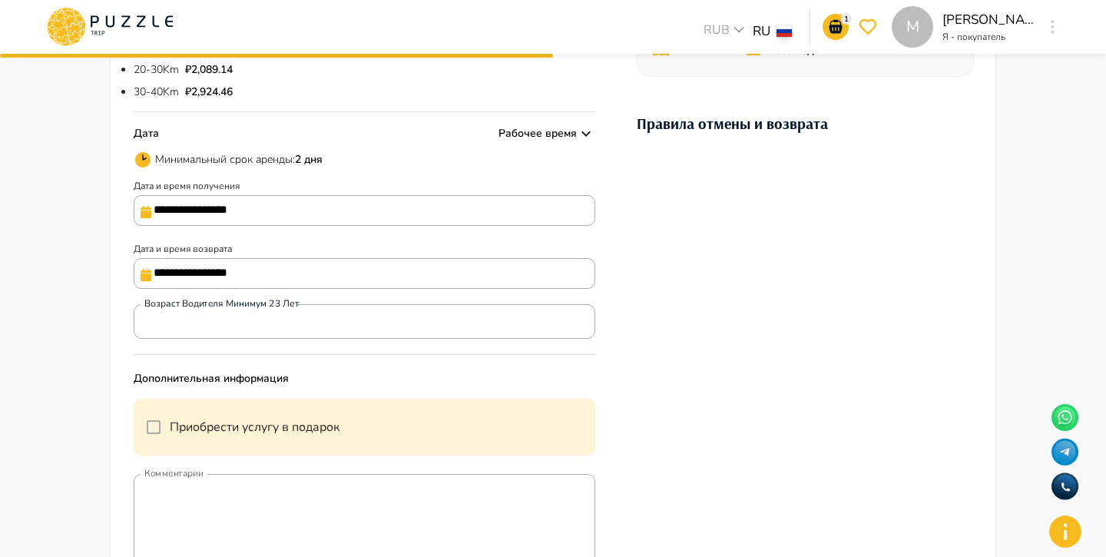
drag, startPoint x: 133, startPoint y: 275, endPoint x: 321, endPoint y: 276, distance: 188.1
click at [321, 276] on div "**********" at bounding box center [553, 230] width 885 height 904
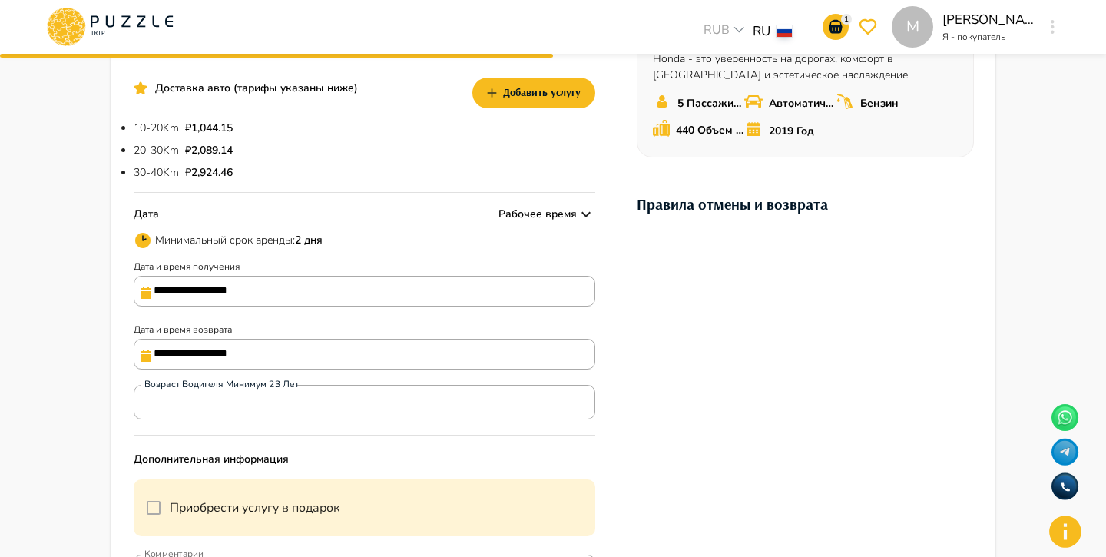
scroll to position [329, 0]
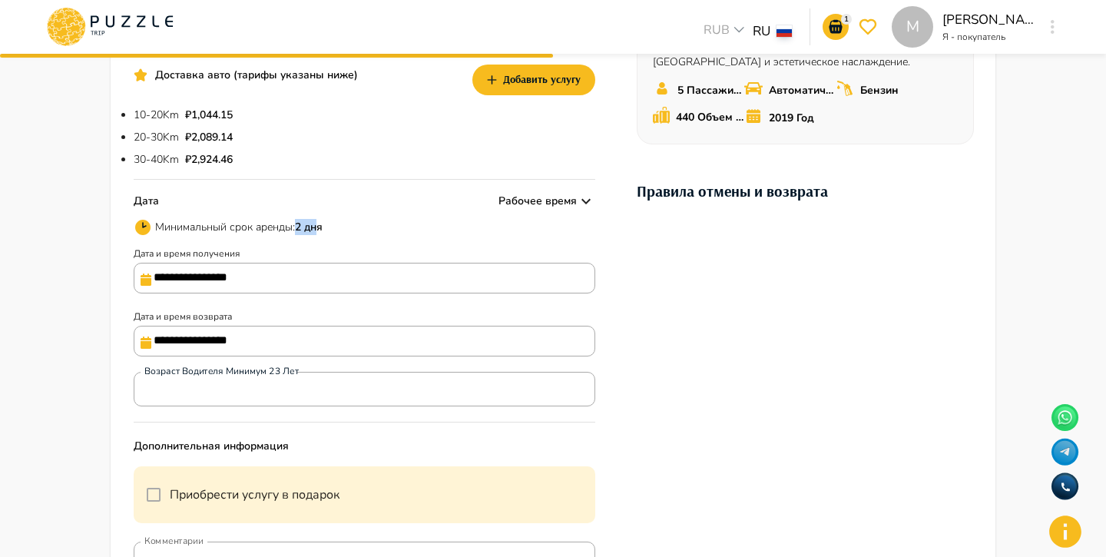
drag, startPoint x: 301, startPoint y: 230, endPoint x: 342, endPoint y: 226, distance: 40.9
click at [341, 227] on div "Минимальный срок аренды :  2 дня" at bounding box center [364, 227] width 461 height 18
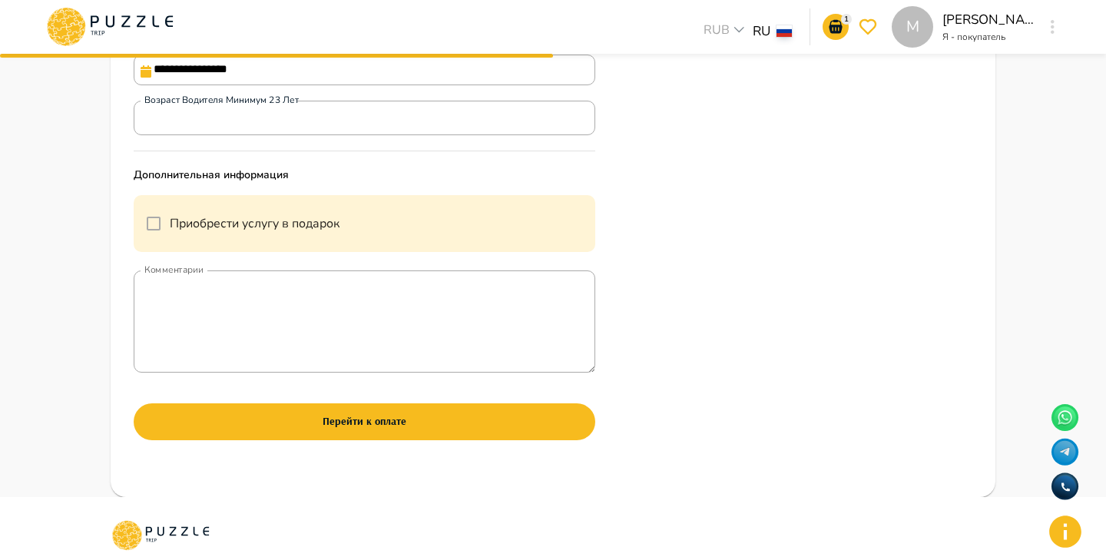
scroll to position [603, 0]
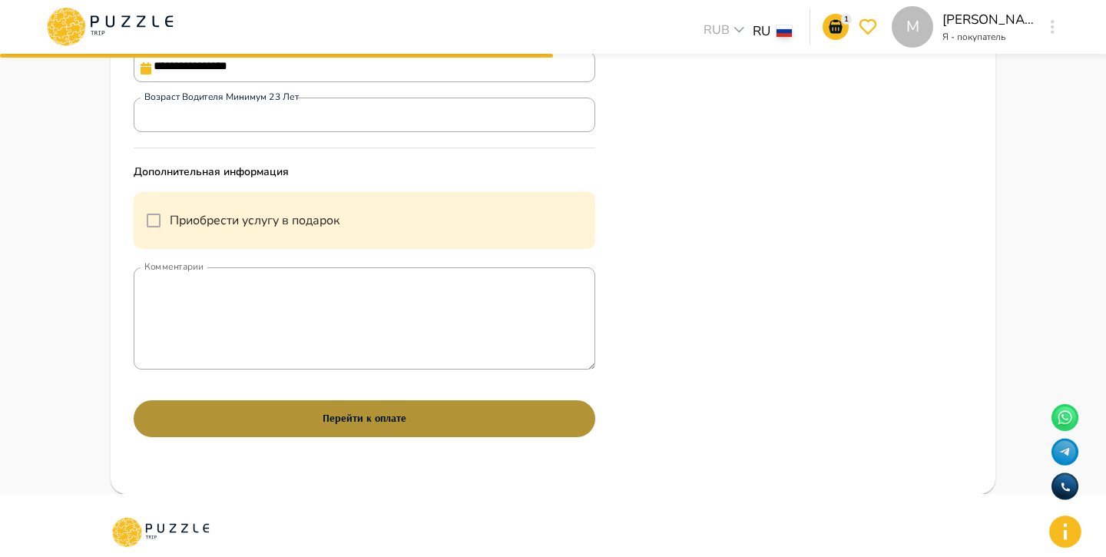
click at [372, 428] on button "Перейти к оплате" at bounding box center [364, 418] width 461 height 37
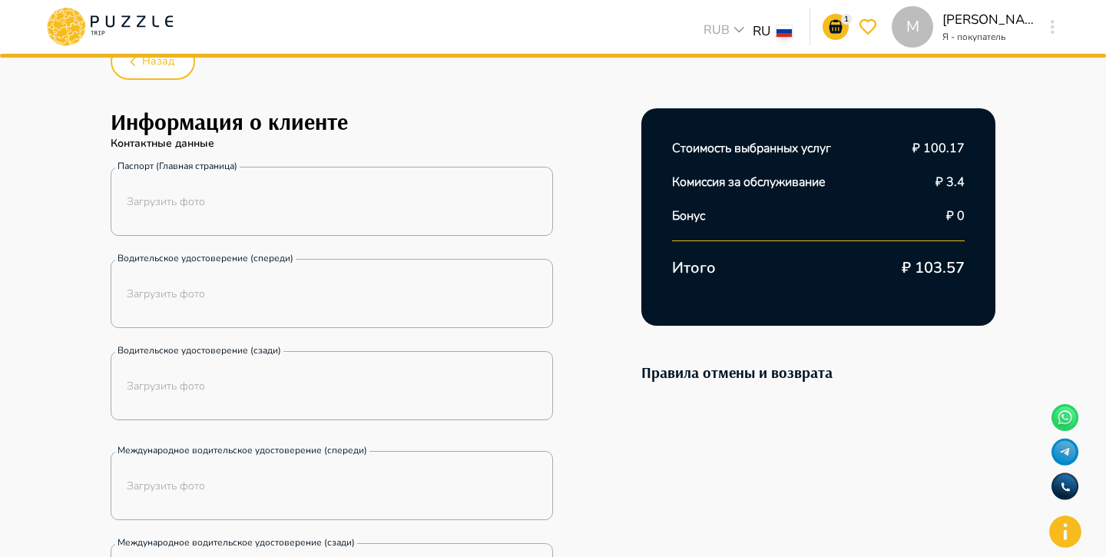
scroll to position [0, 0]
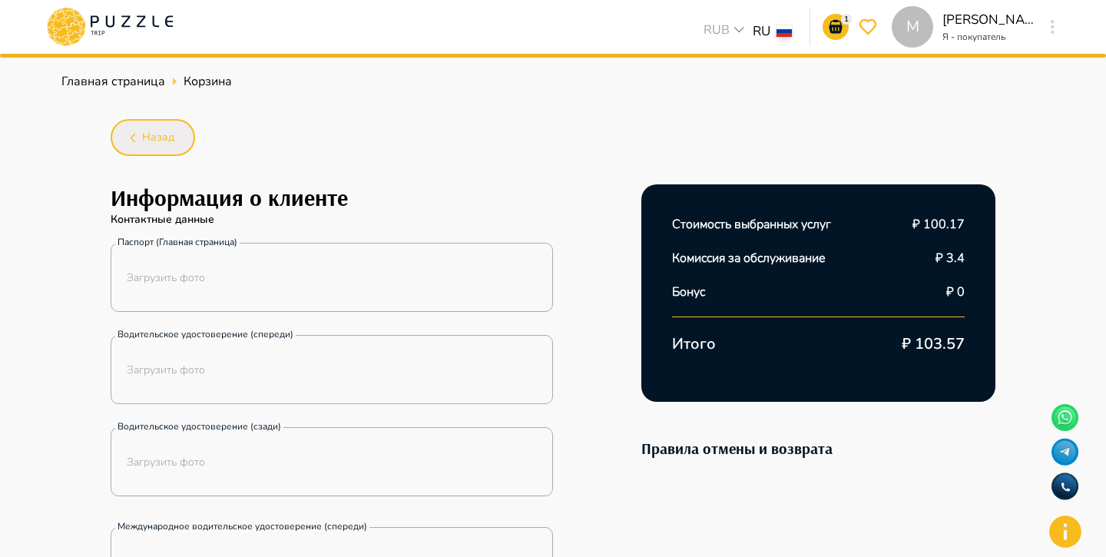
click at [160, 147] on button "Назад" at bounding box center [153, 137] width 84 height 37
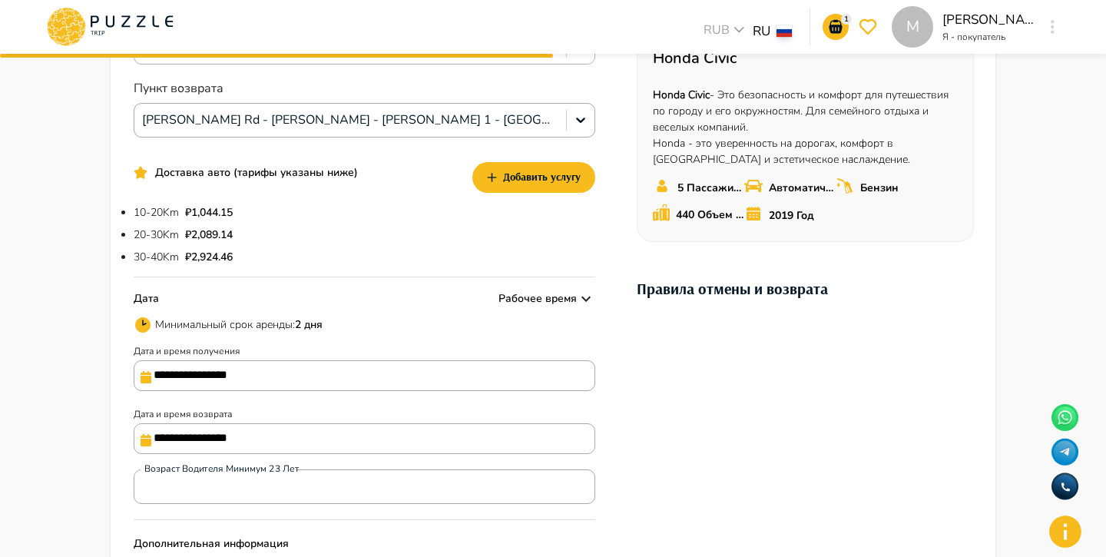
scroll to position [246, 0]
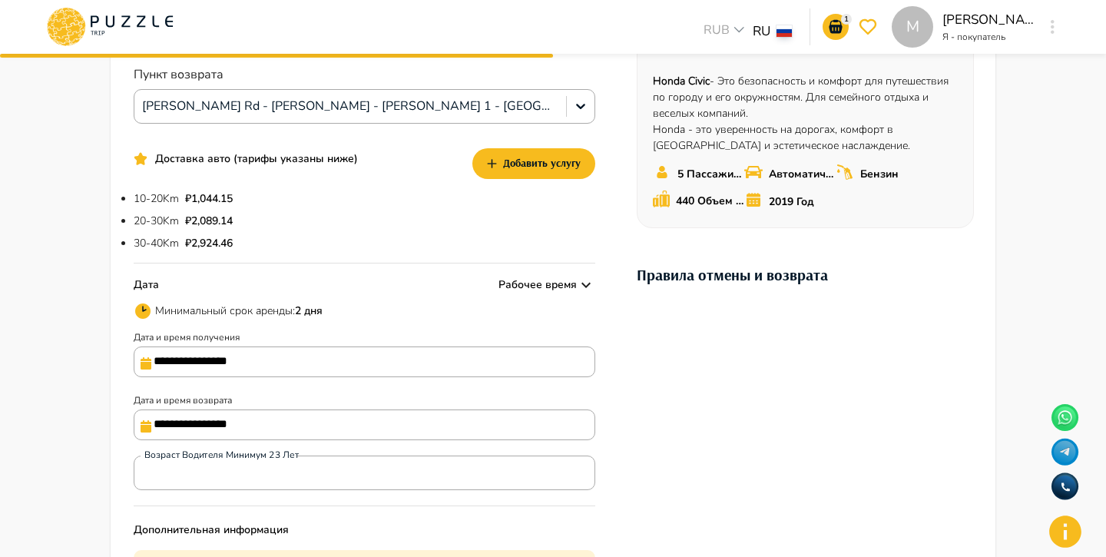
click at [295, 421] on input "**********" at bounding box center [364, 424] width 461 height 31
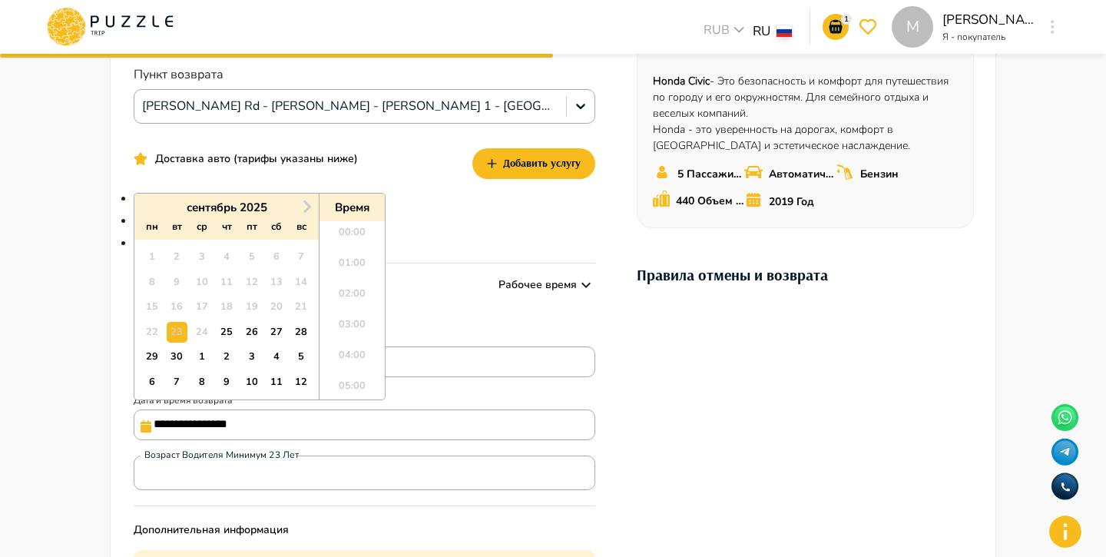
scroll to position [559, 0]
click at [210, 331] on div "24" at bounding box center [201, 332] width 21 height 21
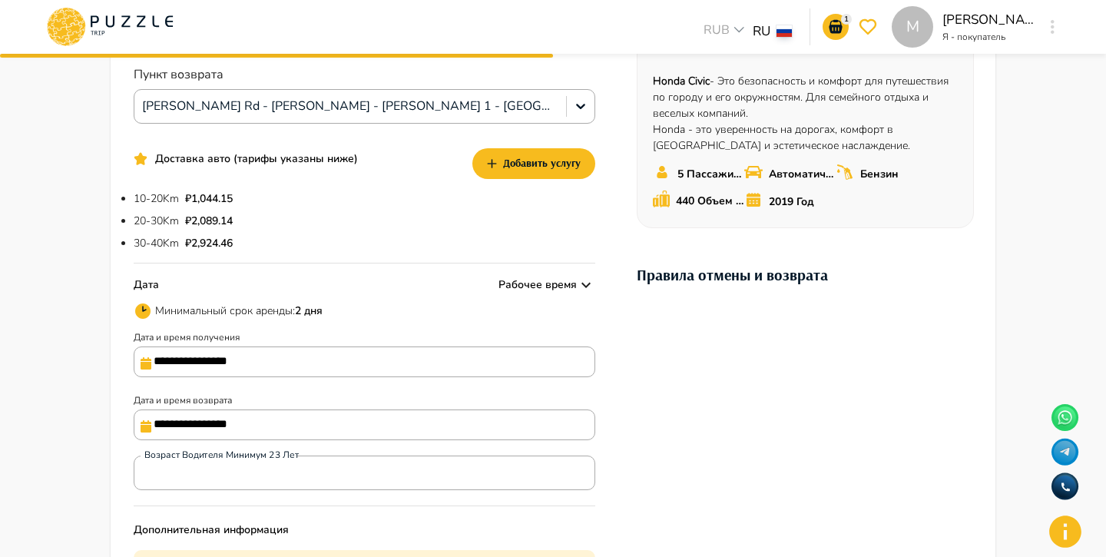
click at [432, 403] on div "**********" at bounding box center [364, 416] width 461 height 48
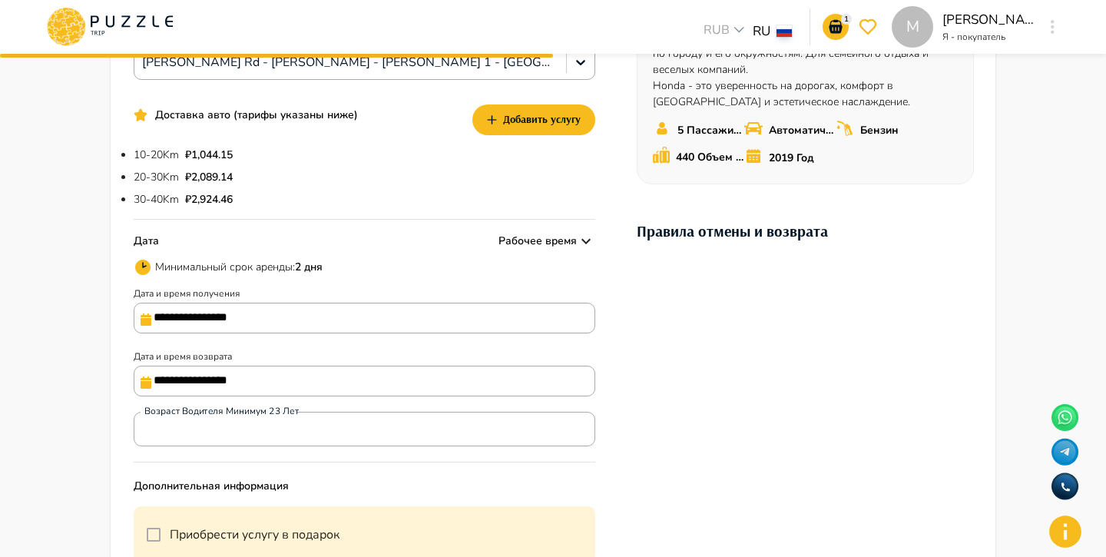
scroll to position [291, 0]
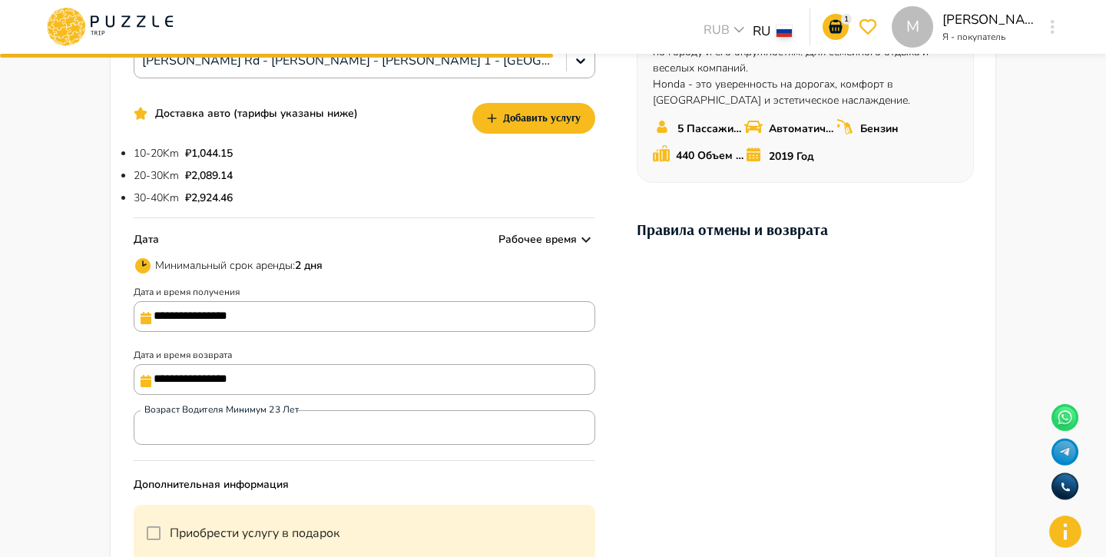
click at [394, 386] on input "**********" at bounding box center [364, 379] width 461 height 31
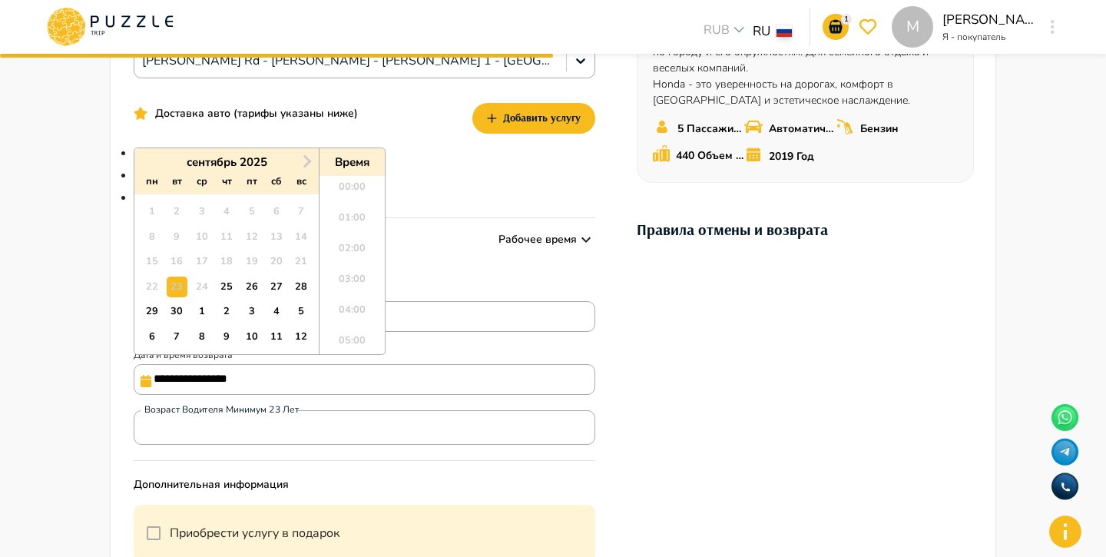
scroll to position [559, 0]
click at [508, 271] on div "Минимальный срок аренды :  2 дня" at bounding box center [364, 265] width 461 height 18
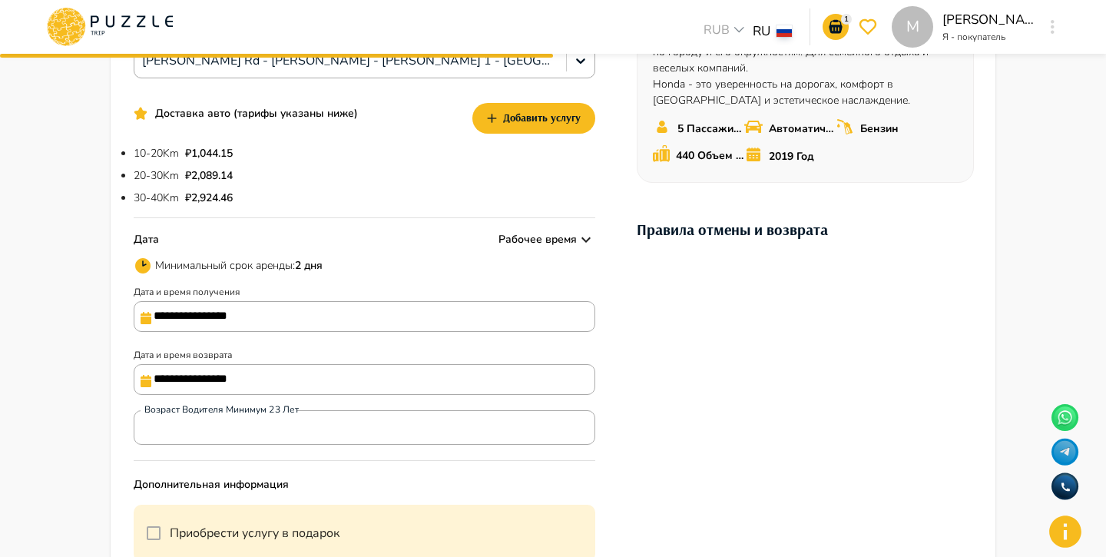
click at [190, 372] on input "**********" at bounding box center [364, 379] width 461 height 31
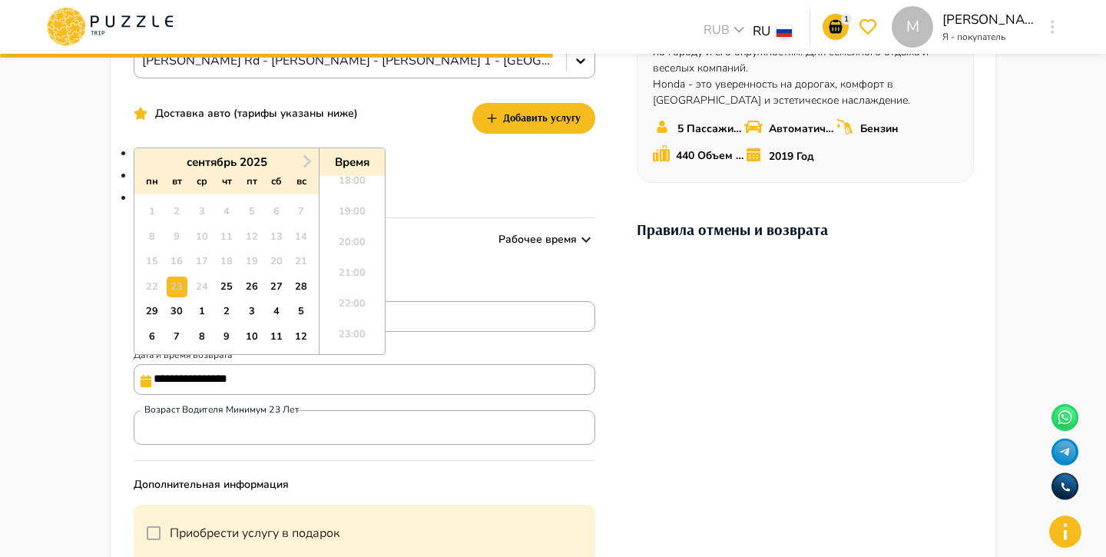
scroll to position [313, 0]
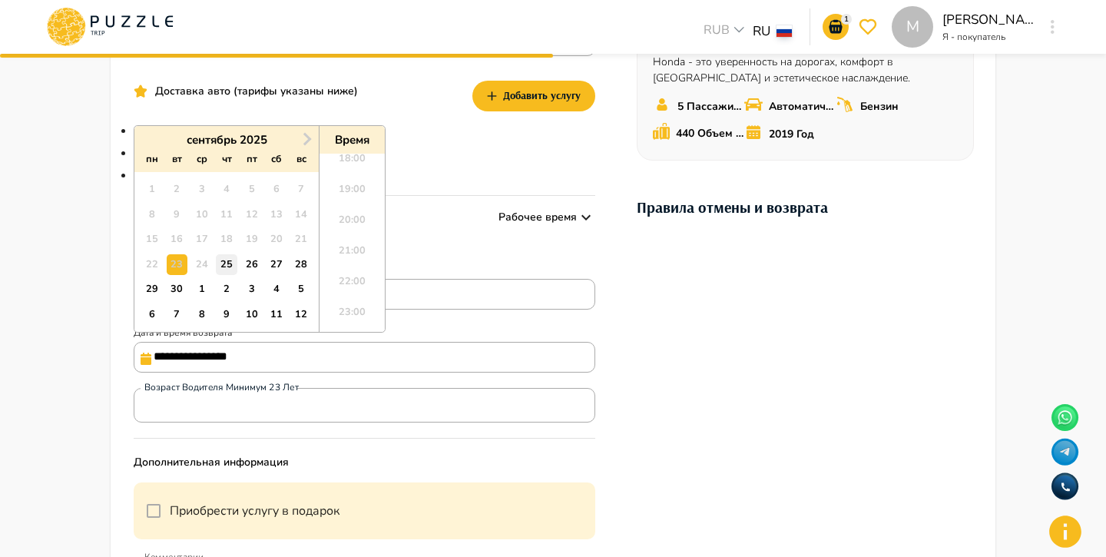
click at [222, 263] on div "25" at bounding box center [226, 264] width 21 height 21
type input "**********"
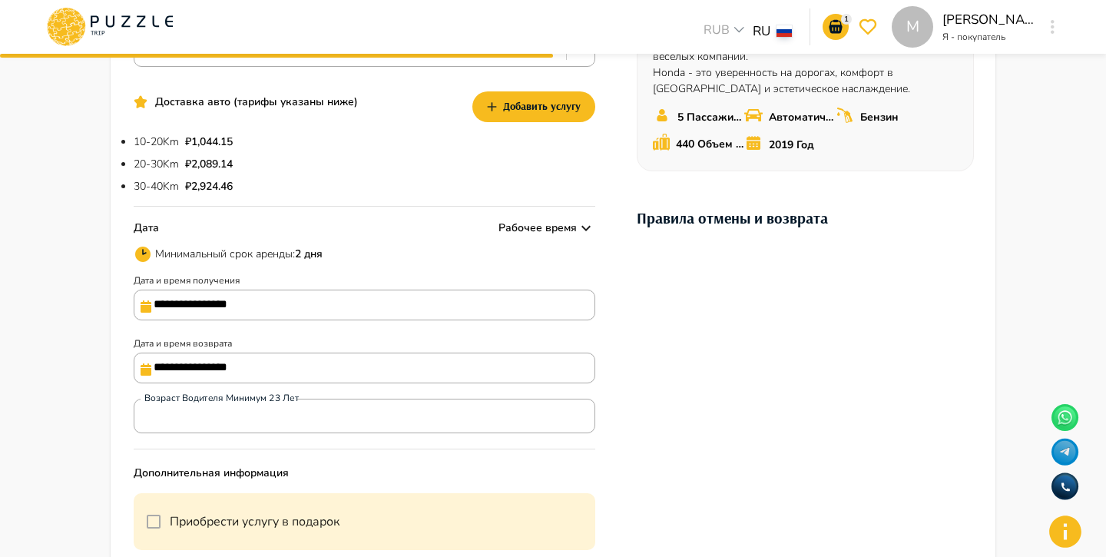
click at [468, 242] on div "**********" at bounding box center [364, 325] width 461 height 858
click at [303, 367] on input "**********" at bounding box center [364, 367] width 461 height 31
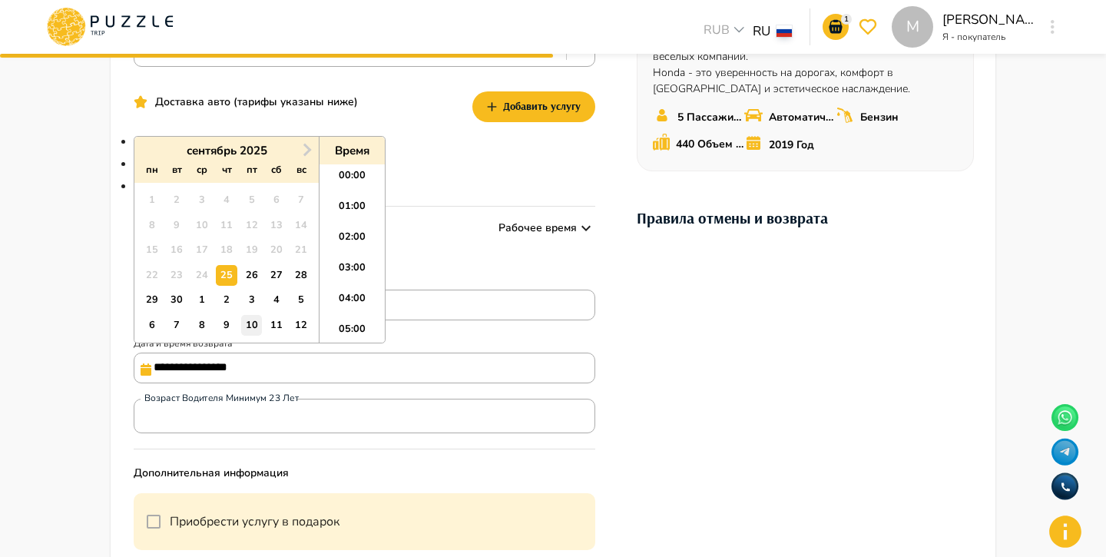
scroll to position [559, 0]
click at [198, 273] on div "24" at bounding box center [201, 275] width 21 height 21
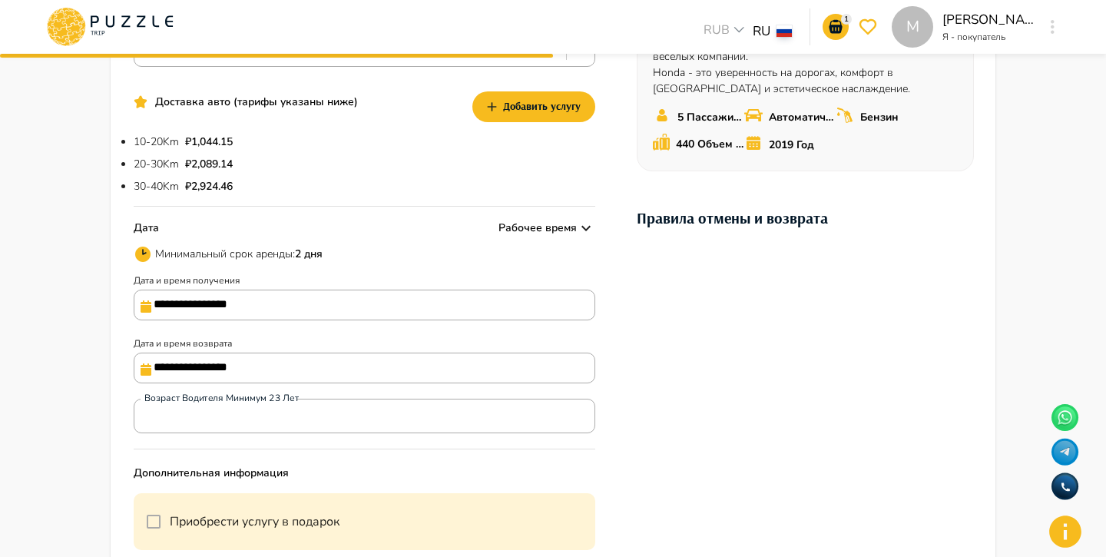
click at [428, 259] on div "Минимальный срок аренды :  2 дня" at bounding box center [364, 254] width 461 height 18
click at [251, 299] on input "**********" at bounding box center [364, 304] width 461 height 31
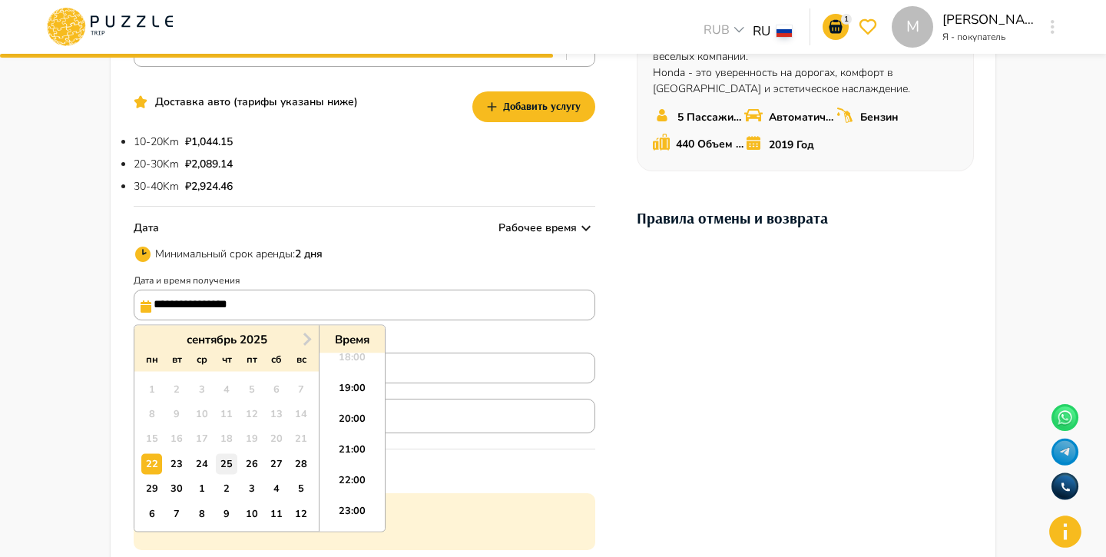
click at [227, 461] on div "25" at bounding box center [226, 463] width 21 height 21
type input "**********"
click at [473, 383] on input "**********" at bounding box center [364, 367] width 461 height 31
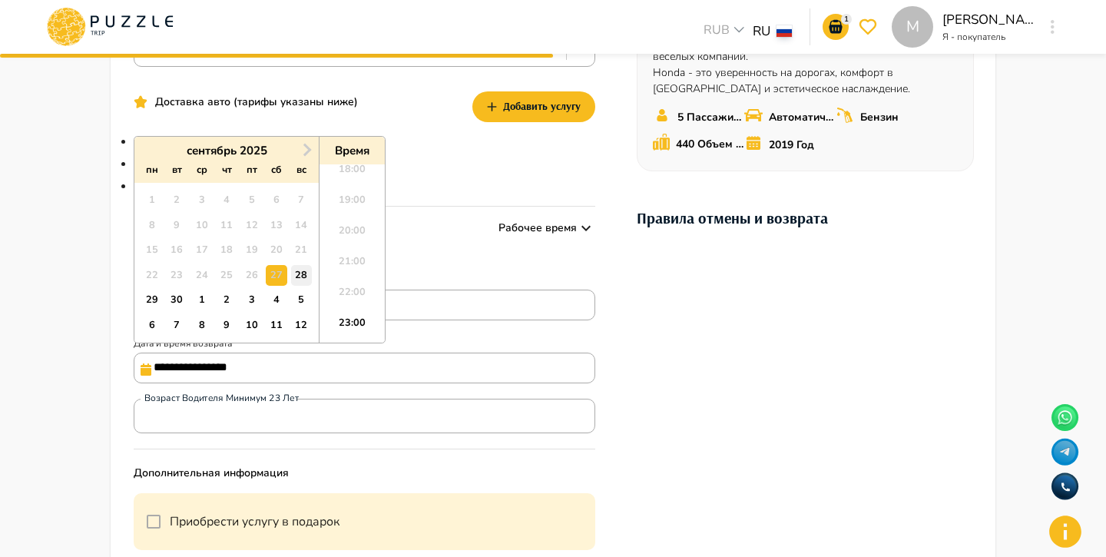
click at [307, 276] on div "28" at bounding box center [301, 275] width 21 height 21
click at [455, 331] on div "**********" at bounding box center [364, 328] width 461 height 111
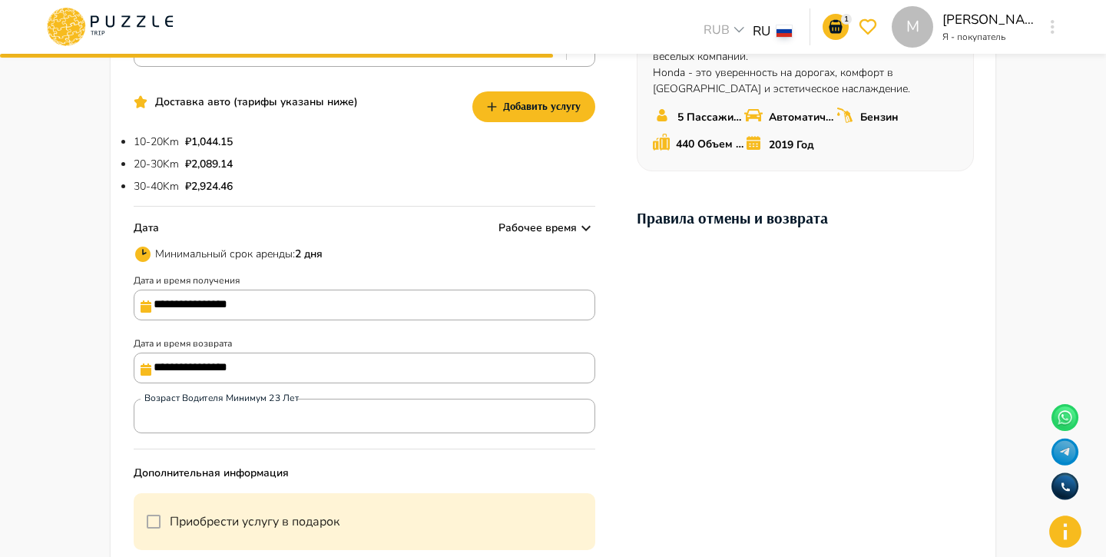
click at [400, 363] on input "**********" at bounding box center [364, 367] width 461 height 31
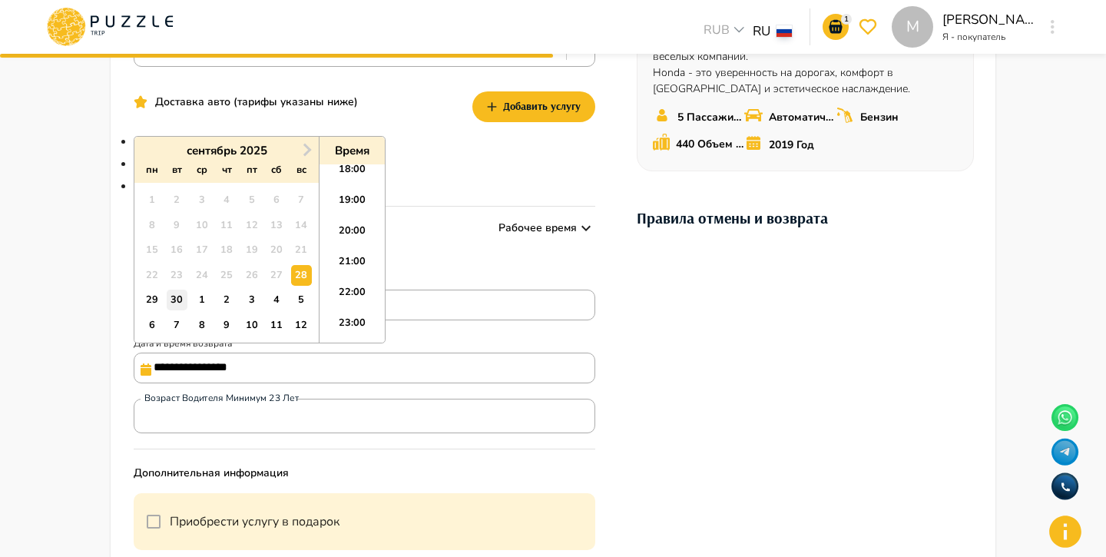
click at [177, 304] on div "30" at bounding box center [177, 299] width 21 height 21
type input "**********"
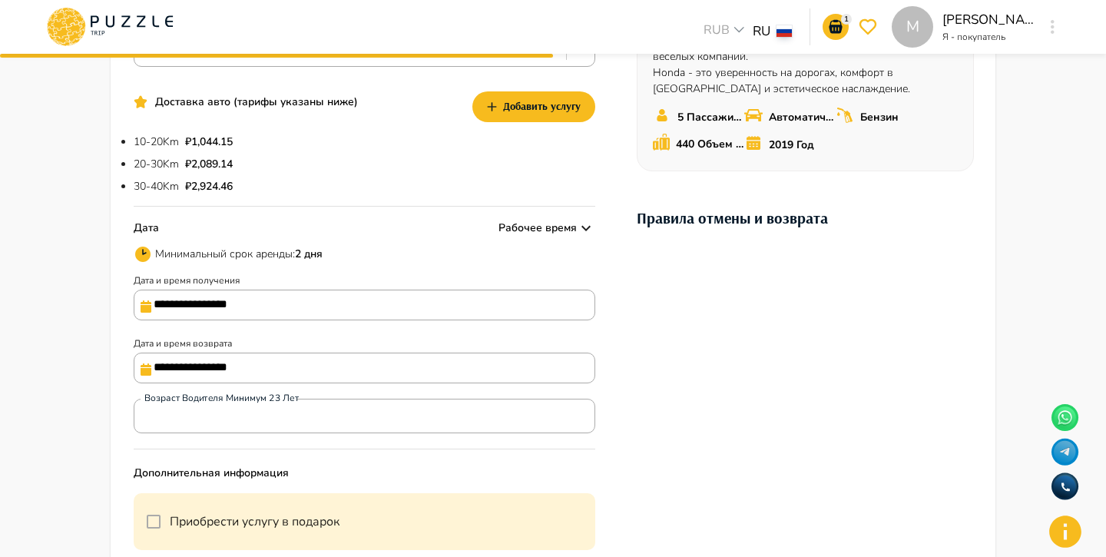
click at [617, 280] on div "**********" at bounding box center [553, 325] width 885 height 904
click at [274, 312] on input "**********" at bounding box center [364, 304] width 461 height 31
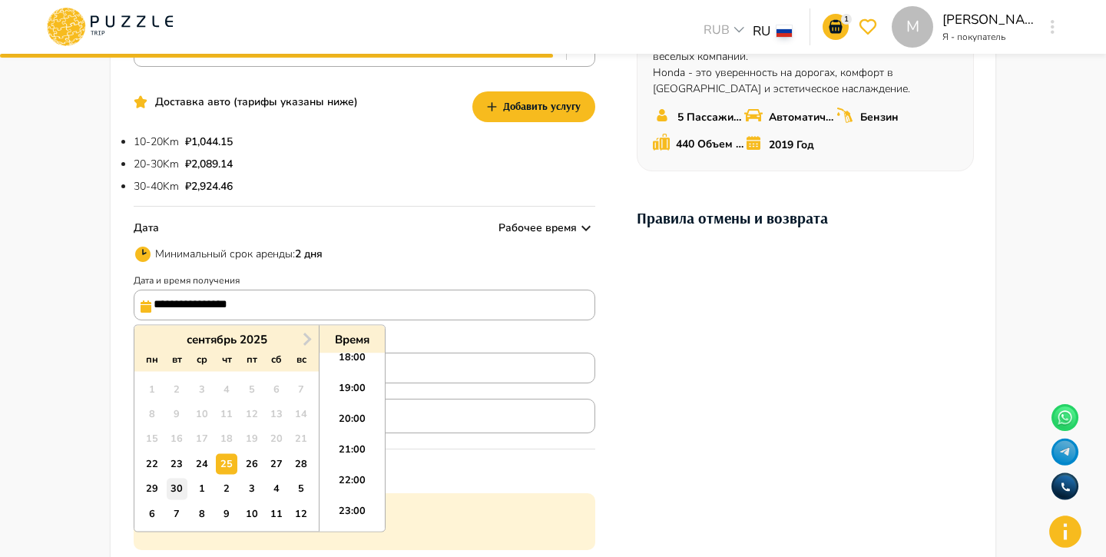
click at [182, 488] on div "30" at bounding box center [177, 488] width 21 height 21
type input "**********"
click at [507, 398] on div "**********" at bounding box center [364, 325] width 461 height 858
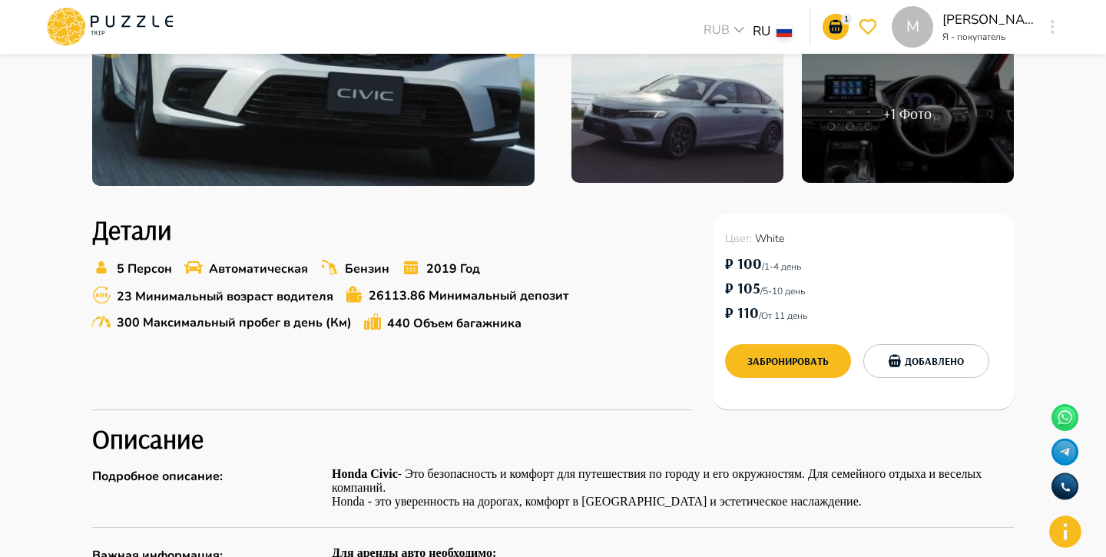
scroll to position [448, 0]
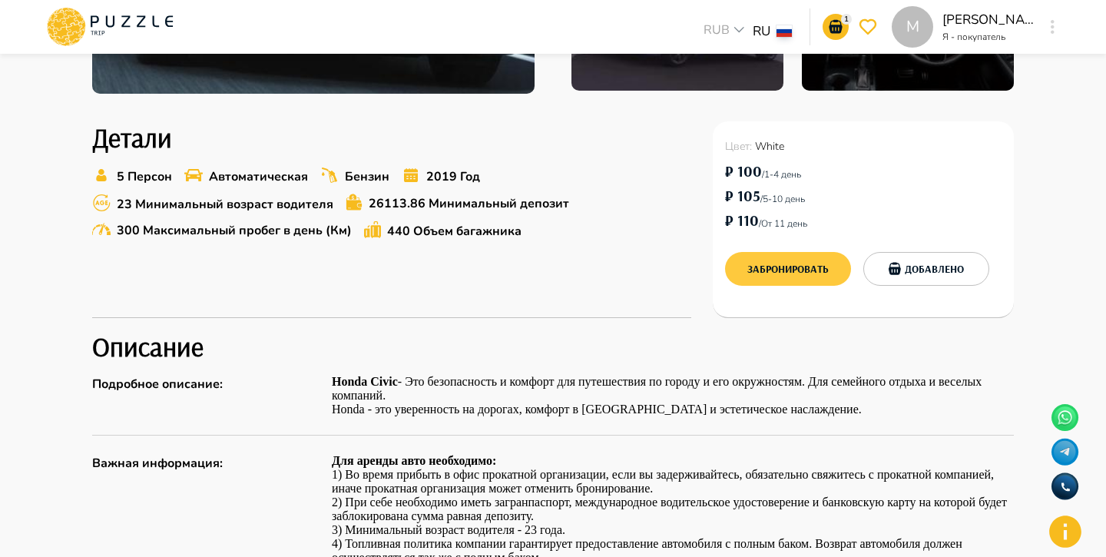
click at [786, 266] on button "Забронировать" at bounding box center [788, 269] width 126 height 34
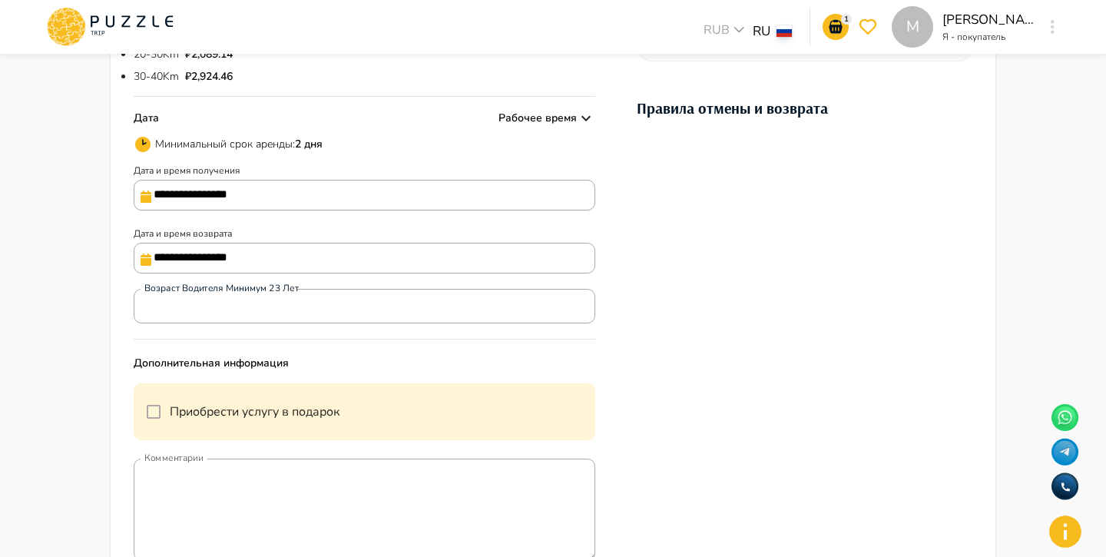
scroll to position [392, 0]
click at [328, 215] on div "**********" at bounding box center [364, 220] width 461 height 111
click at [313, 195] on input "**********" at bounding box center [364, 197] width 461 height 31
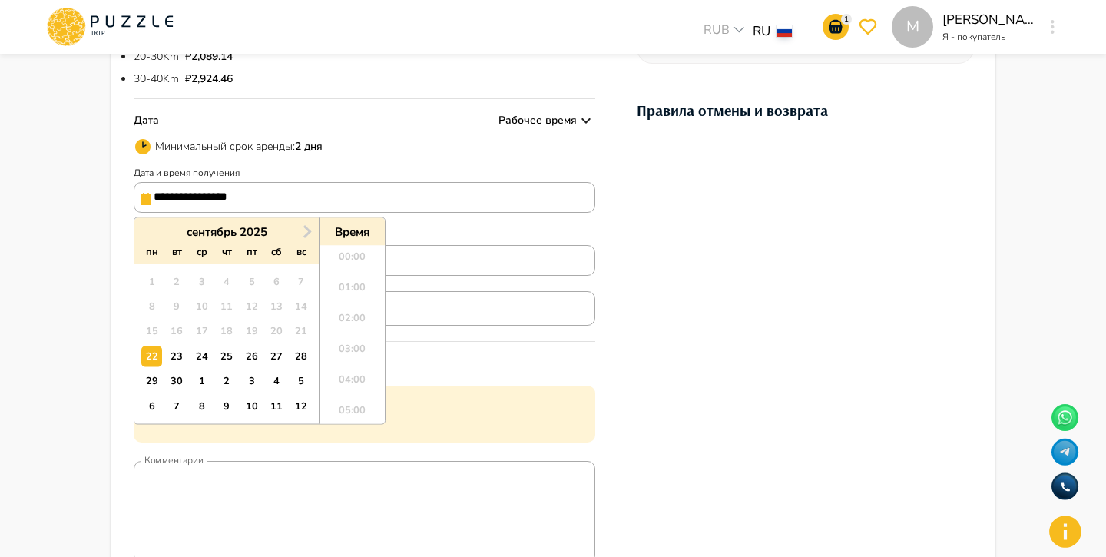
scroll to position [510, 0]
click at [355, 147] on div "Минимальный срок аренды :  2 дня" at bounding box center [364, 146] width 461 height 18
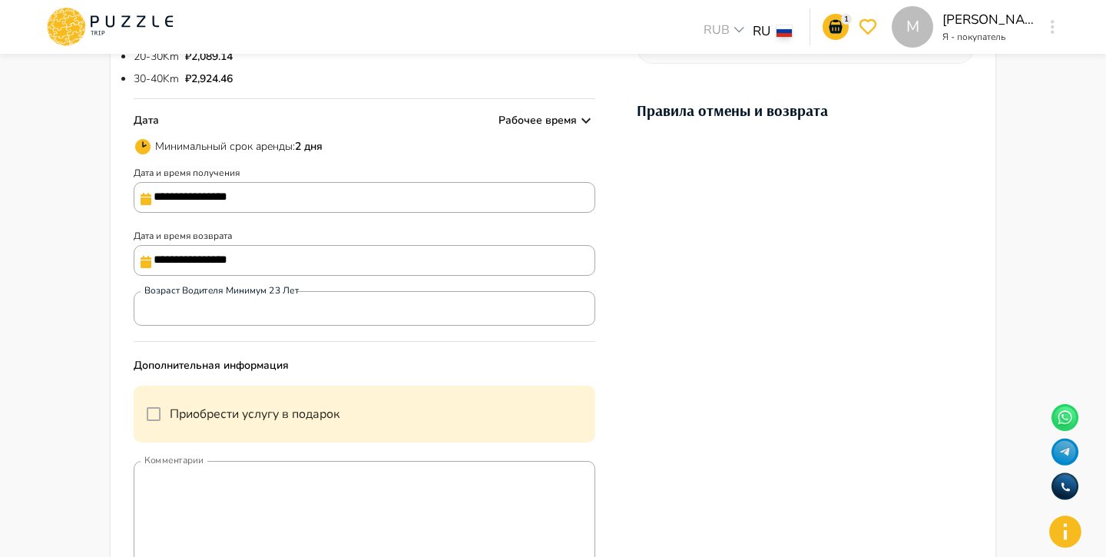
click at [300, 202] on input "**********" at bounding box center [364, 197] width 461 height 31
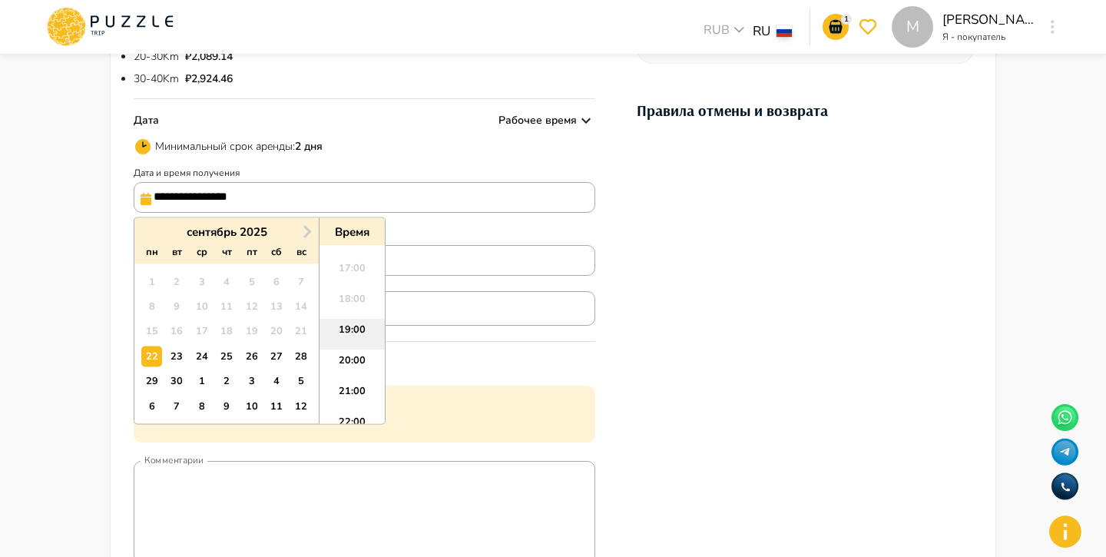
click at [334, 332] on li "19:00" at bounding box center [351, 334] width 65 height 31
type input "**********"
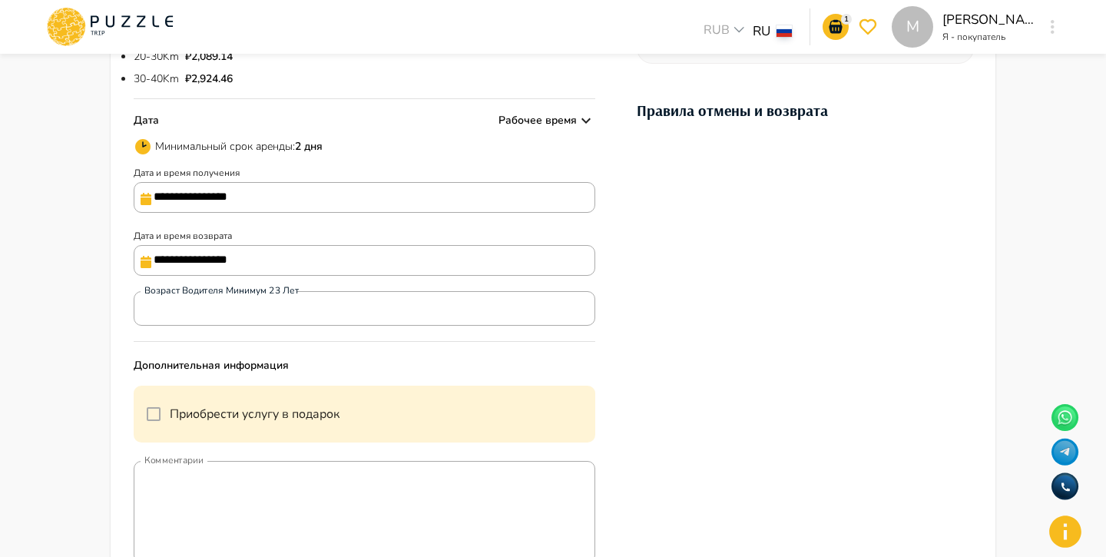
click at [193, 267] on input "**********" at bounding box center [364, 260] width 461 height 31
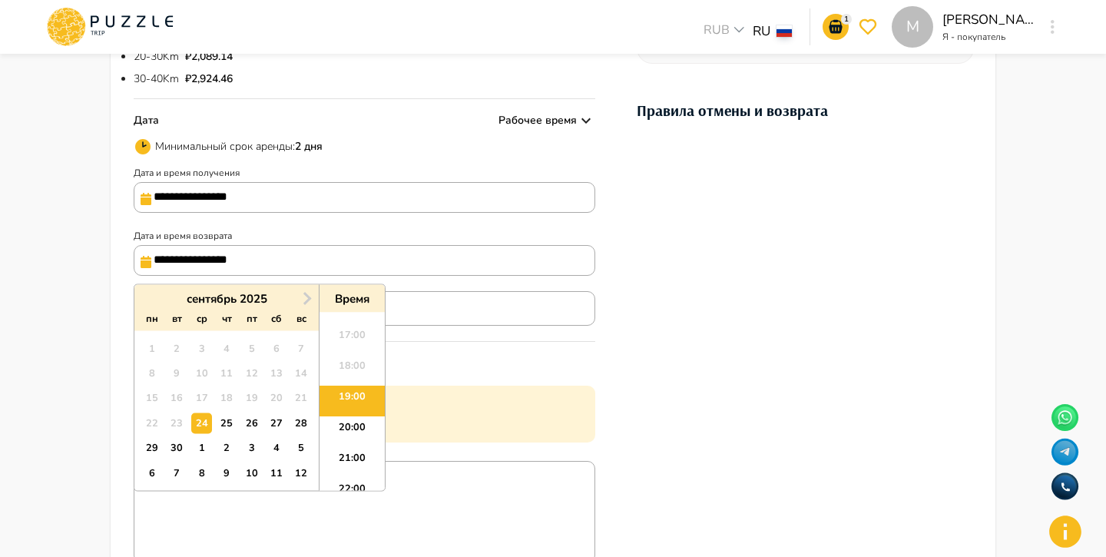
click at [150, 427] on div "22" at bounding box center [151, 422] width 21 height 21
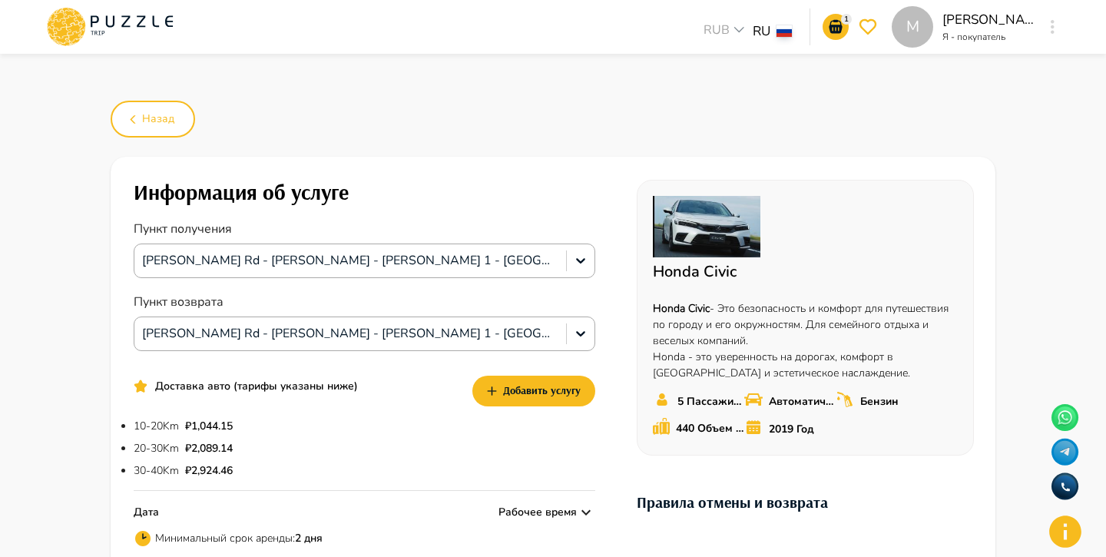
scroll to position [392, 0]
